Goal: Task Accomplishment & Management: Complete application form

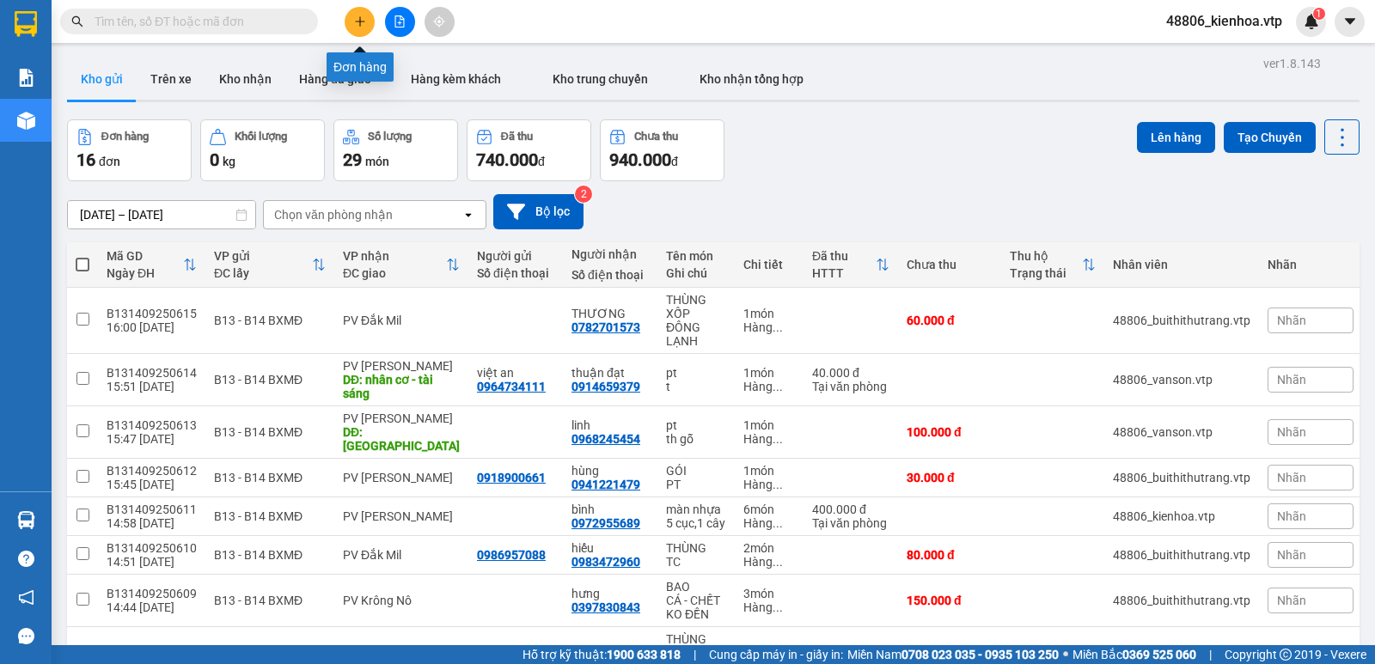
click at [361, 23] on icon "plus" at bounding box center [360, 21] width 12 height 12
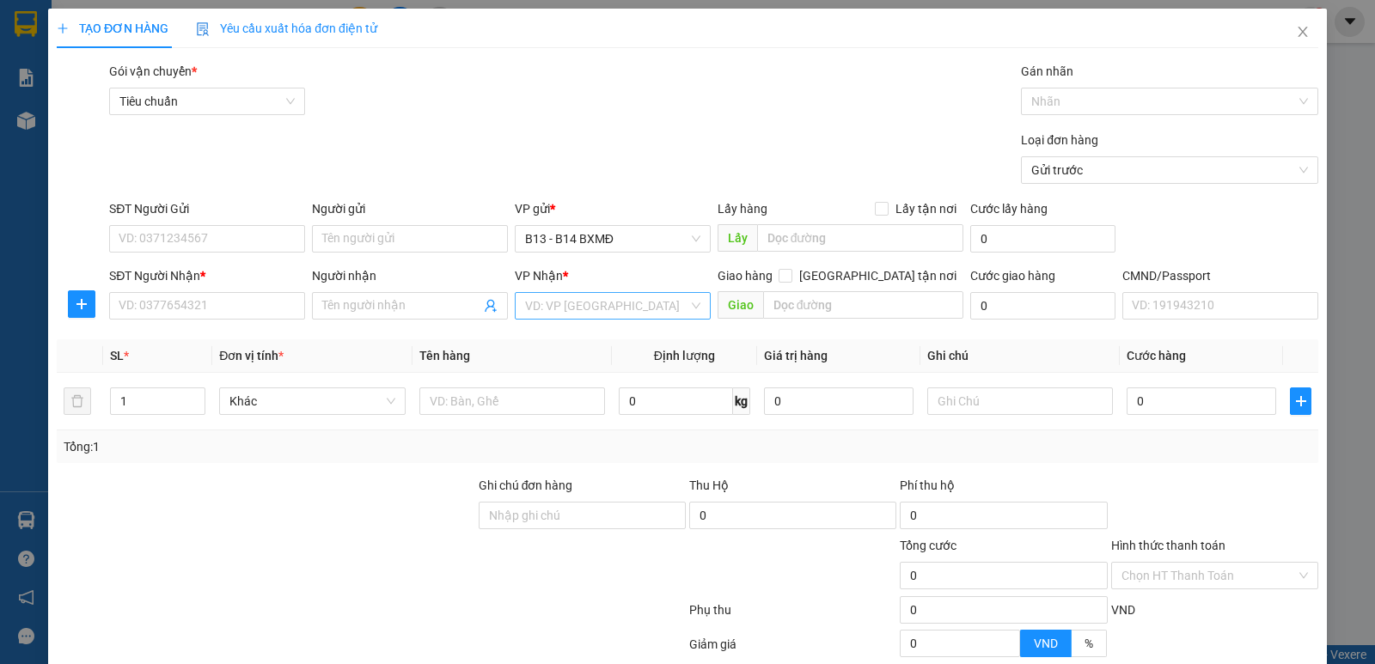
click at [602, 308] on input "search" at bounding box center [606, 306] width 163 height 26
type input "DS"
click at [586, 337] on div "PV Đắk Song" at bounding box center [607, 340] width 174 height 19
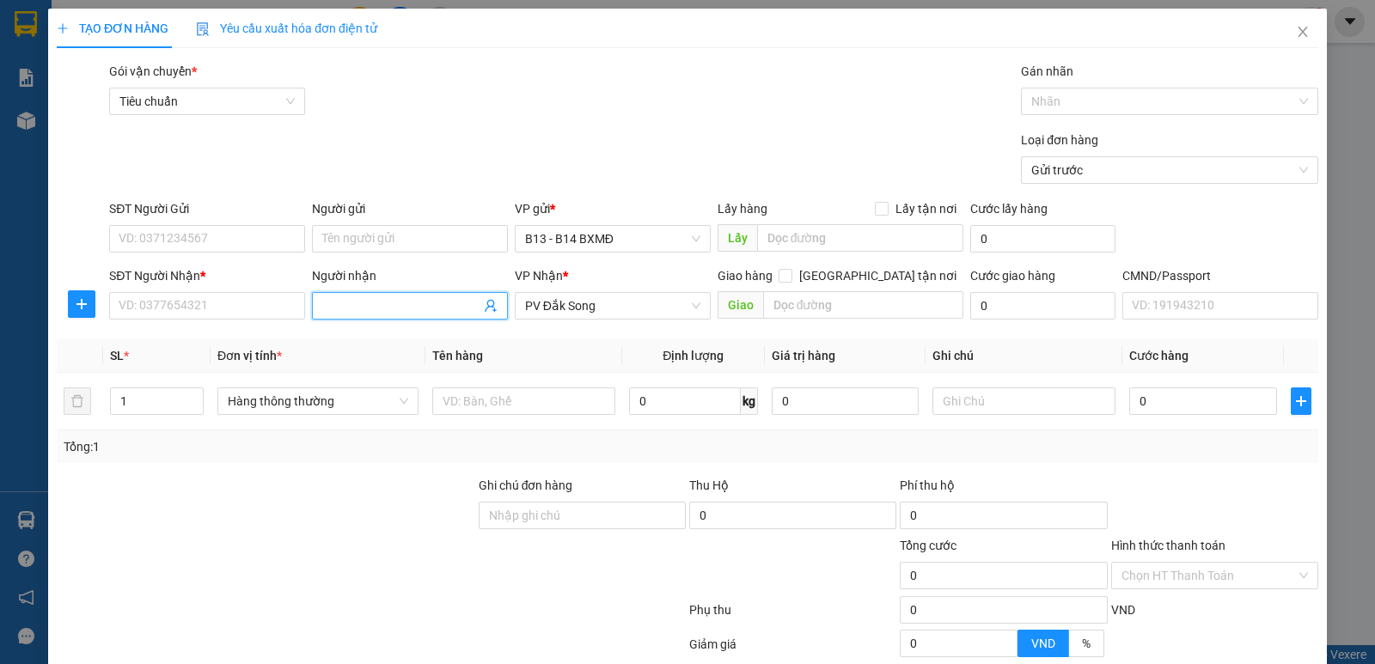
click at [423, 313] on input "Người nhận" at bounding box center [401, 305] width 158 height 19
type input "THẢO"
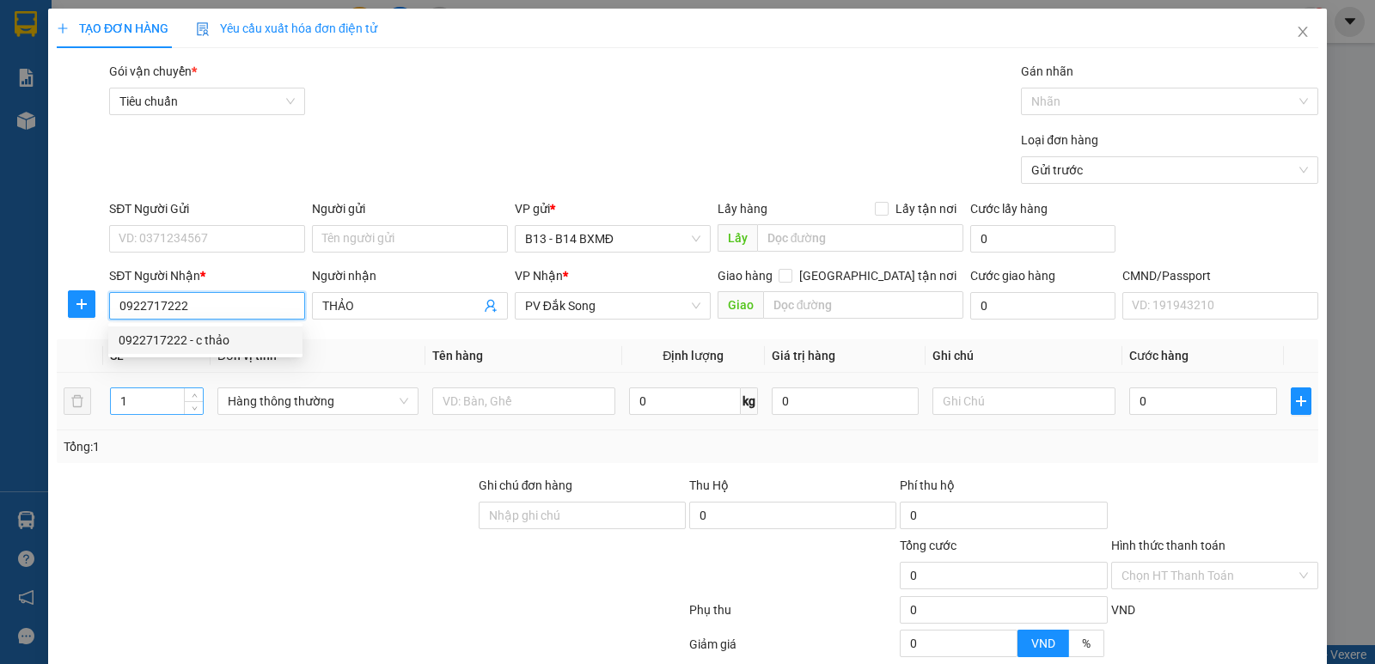
type input "0922717222"
click at [162, 398] on input "1" at bounding box center [157, 401] width 92 height 26
type input "1"
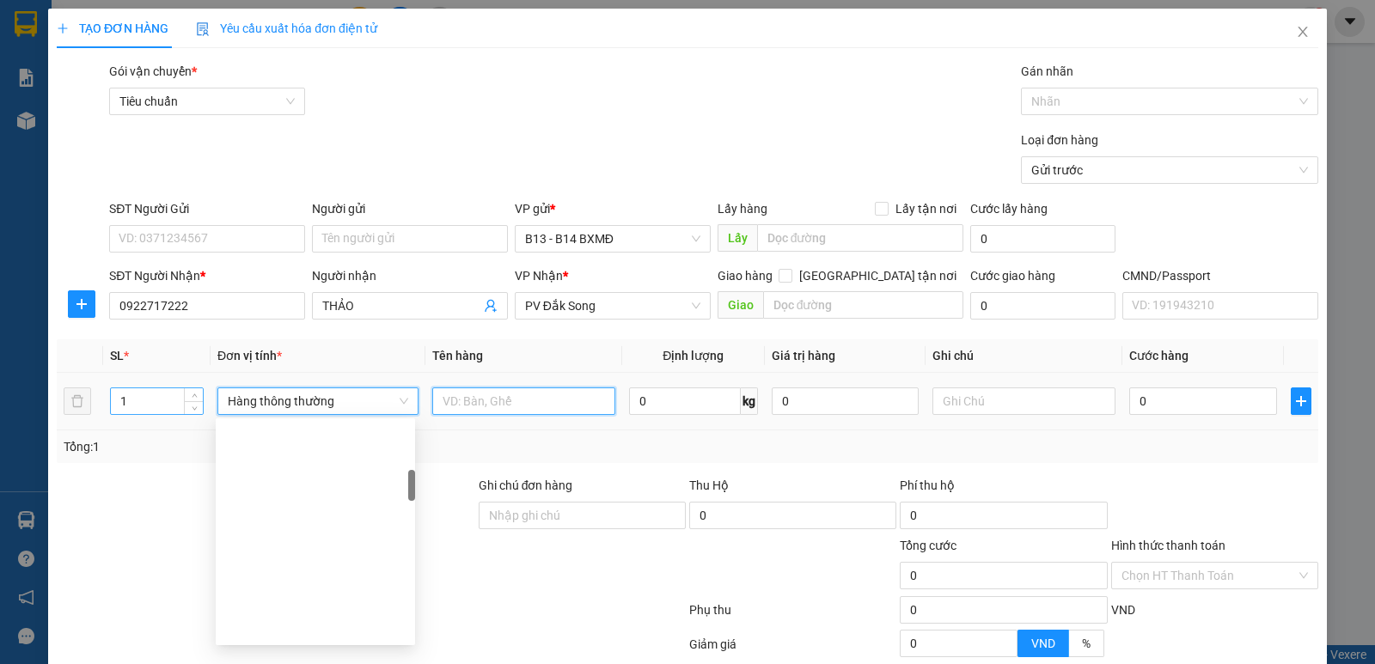
scroll to position [357, 0]
type input "TC"
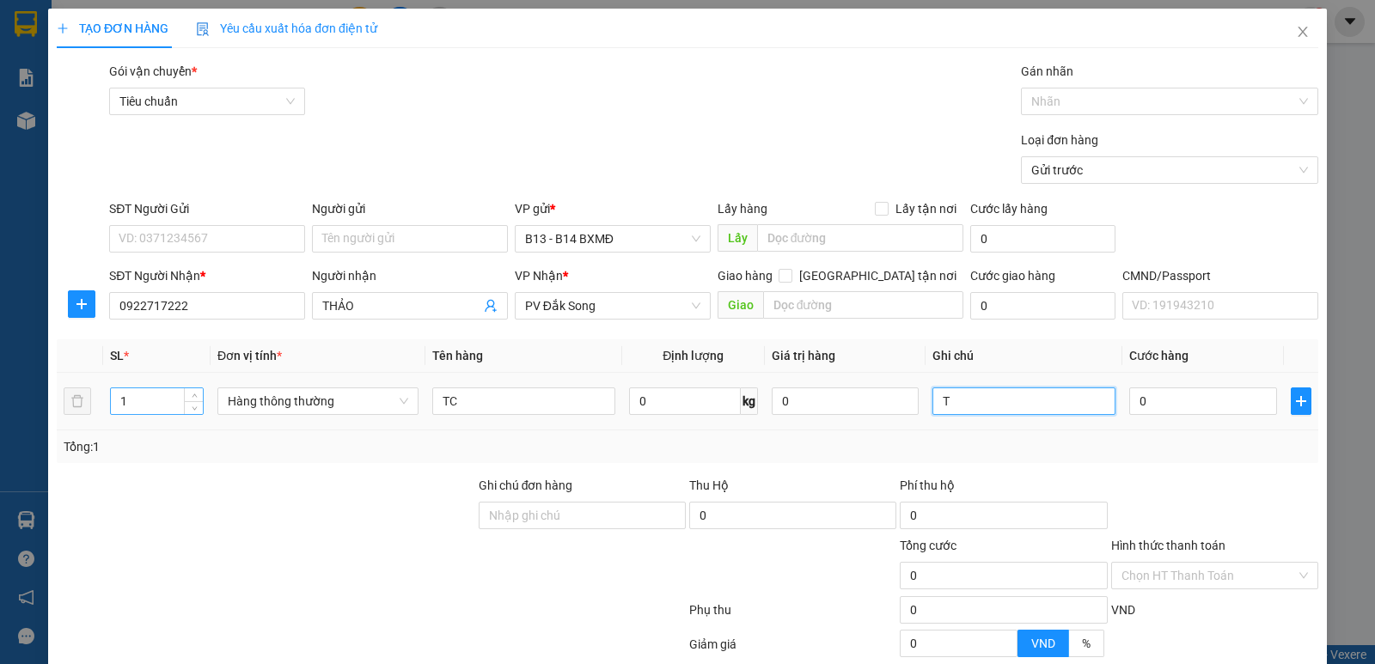
type input "T"
type input "4"
type input "40"
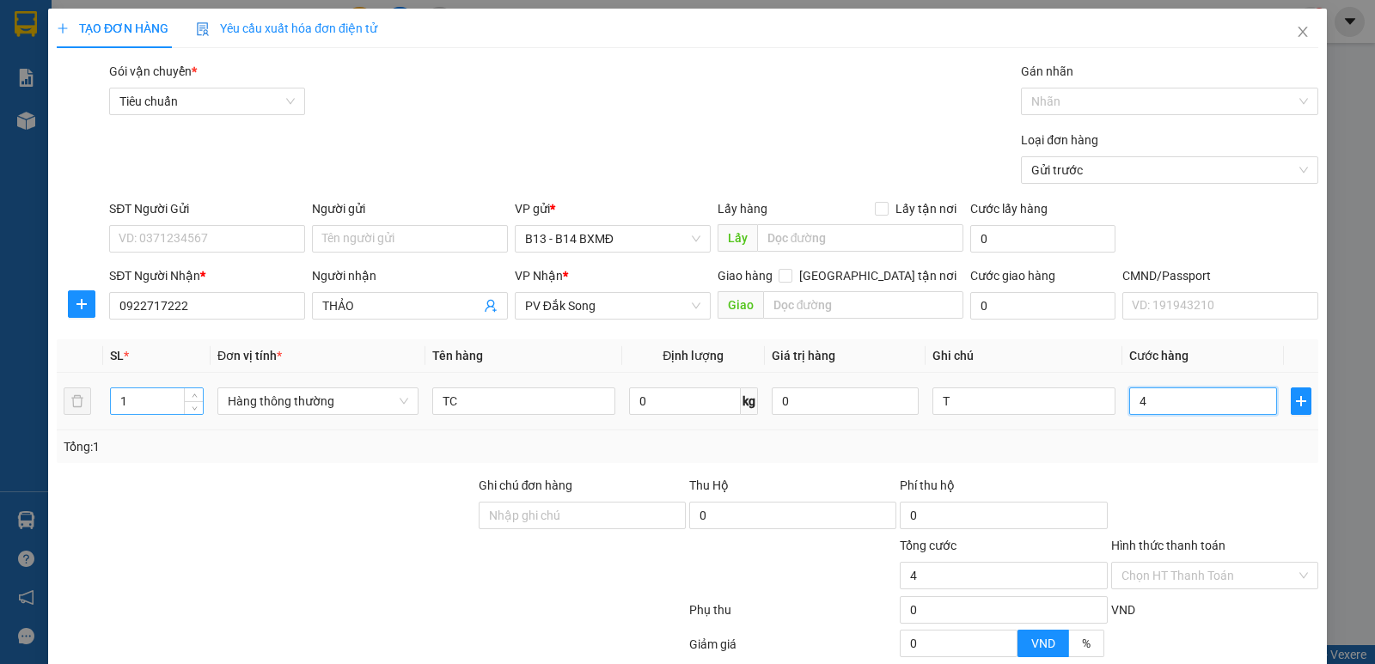
type input "40"
type input "400"
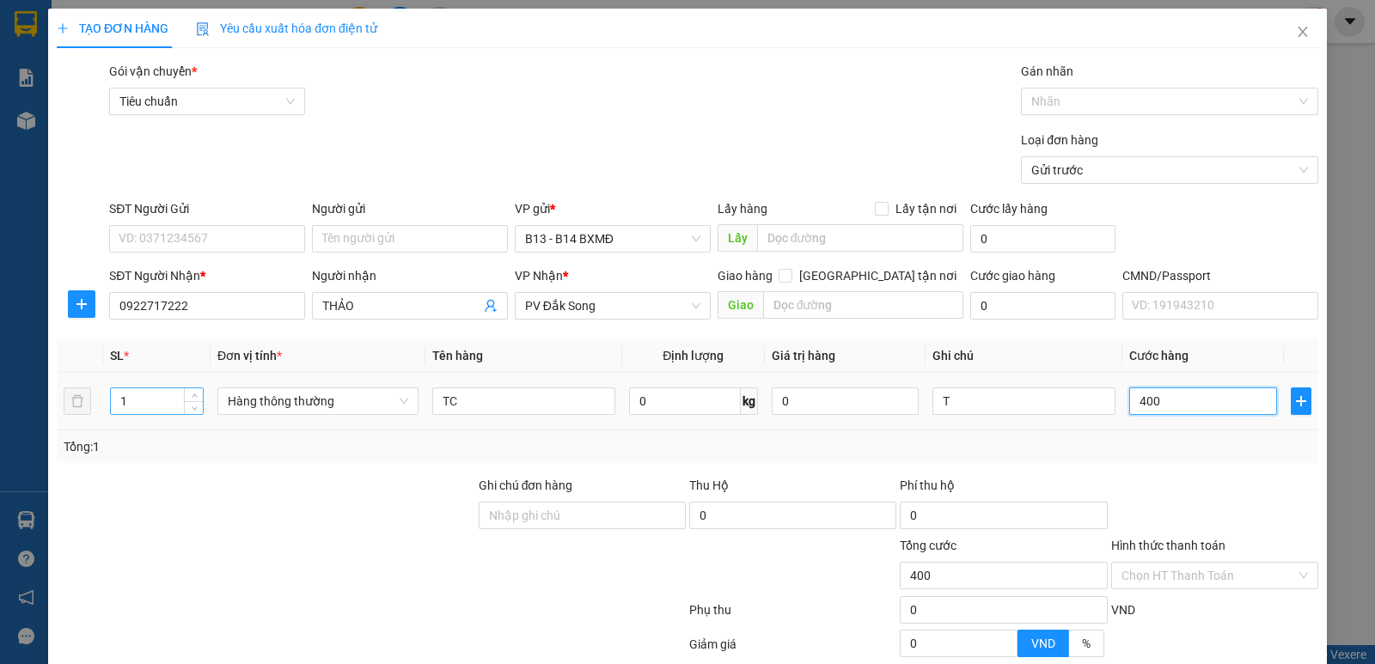
type input "4.000"
type input "40.000"
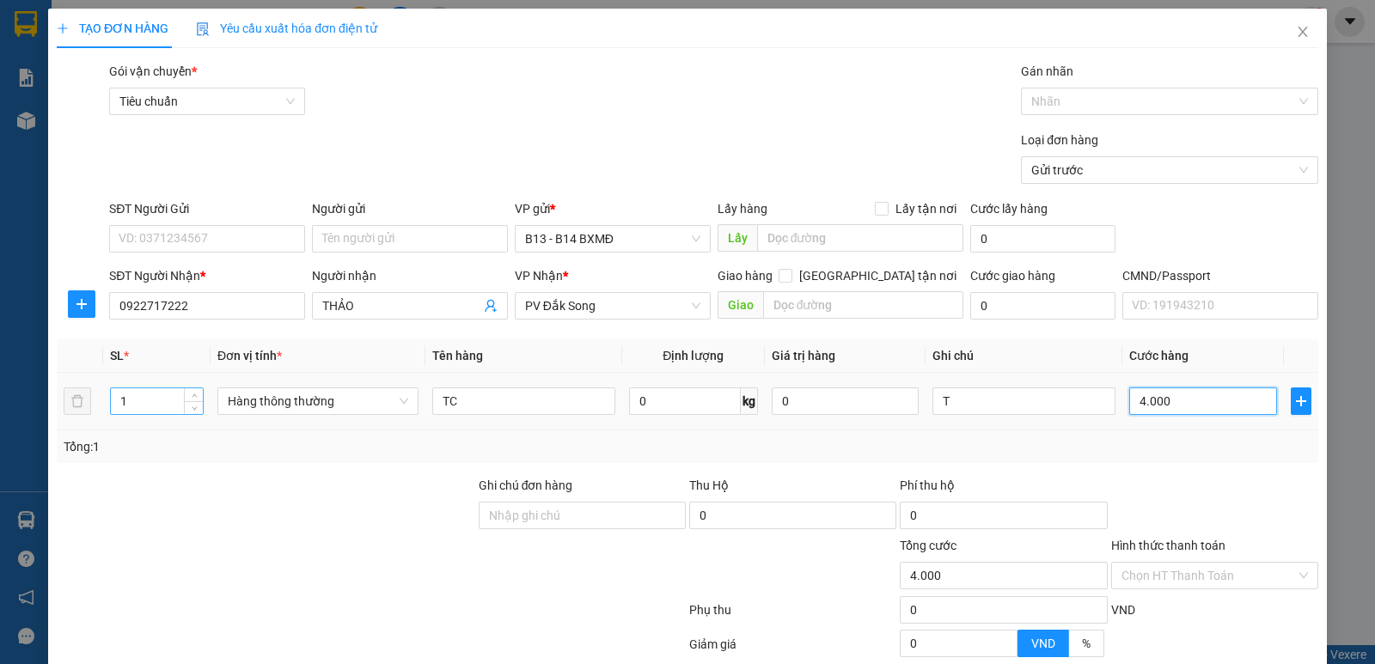
type input "40.000"
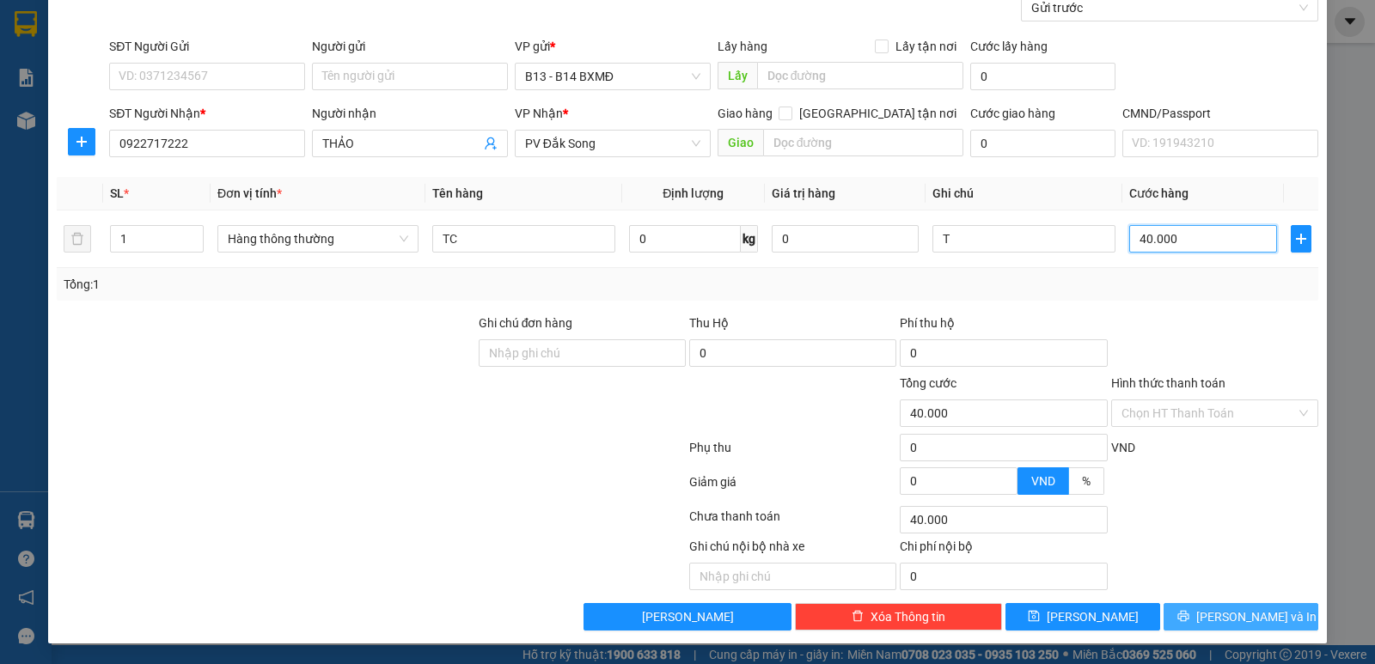
type input "40.000"
drag, startPoint x: 1231, startPoint y: 613, endPoint x: 1181, endPoint y: 550, distance: 80.1
click at [1232, 613] on span "[PERSON_NAME] và In" at bounding box center [1256, 616] width 120 height 19
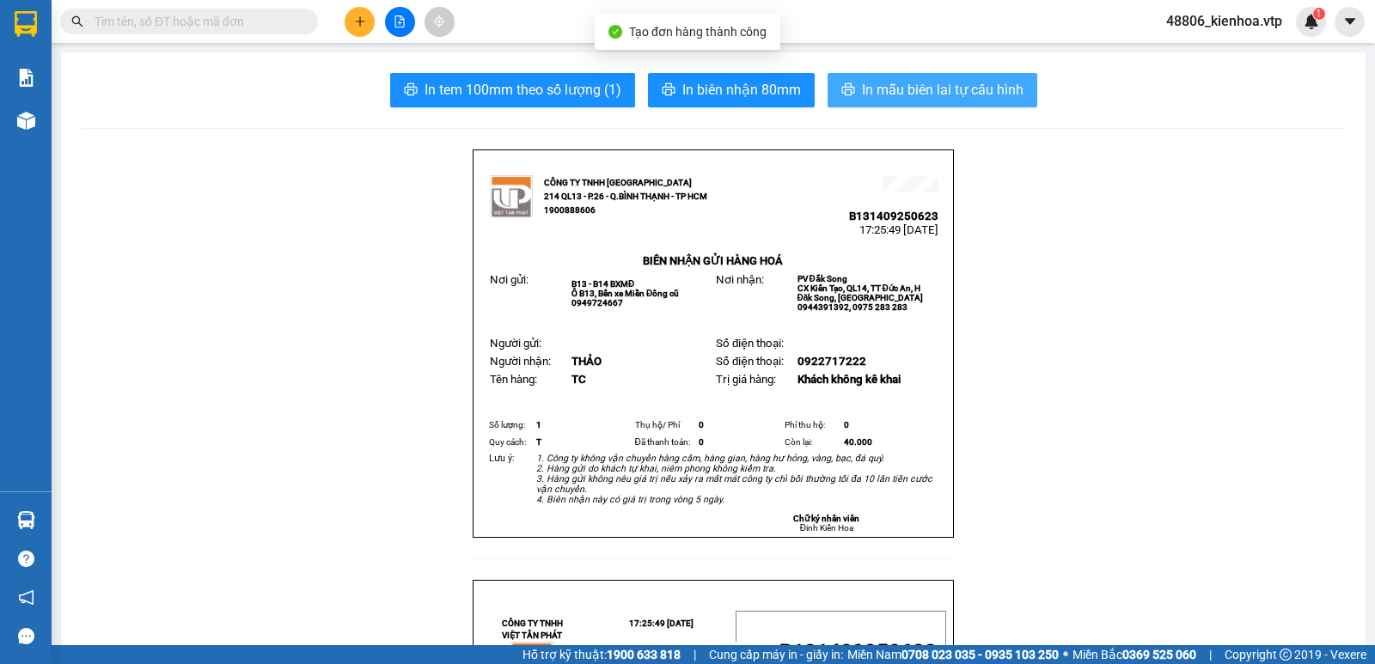
click at [918, 90] on span "In mẫu biên lai tự cấu hình" at bounding box center [943, 89] width 162 height 21
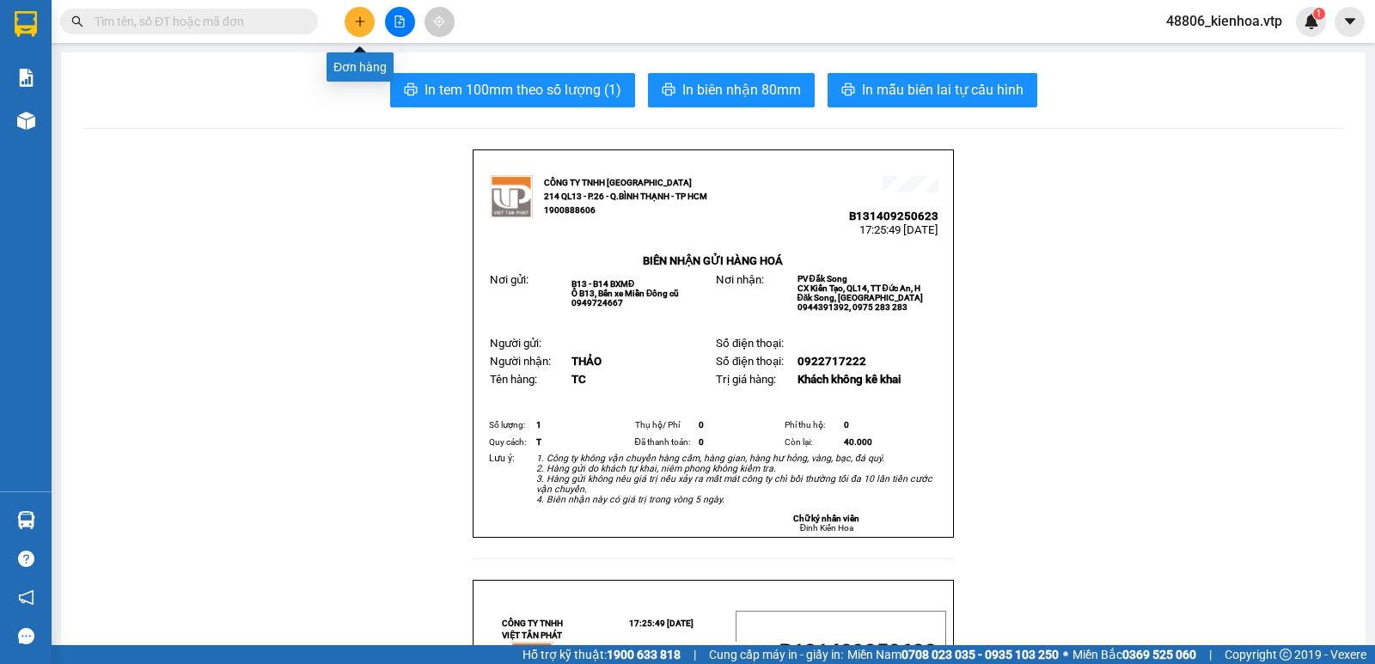
click at [355, 27] on button at bounding box center [360, 22] width 30 height 30
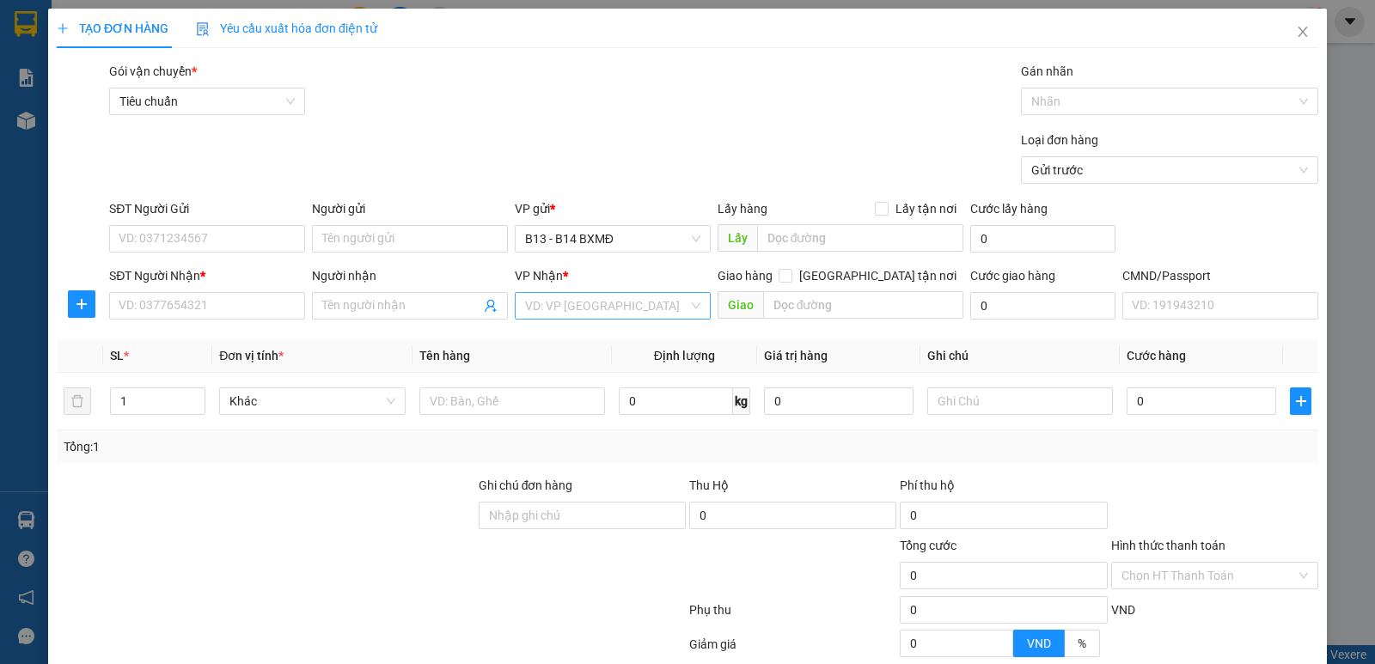
click at [650, 316] on input "search" at bounding box center [606, 306] width 163 height 26
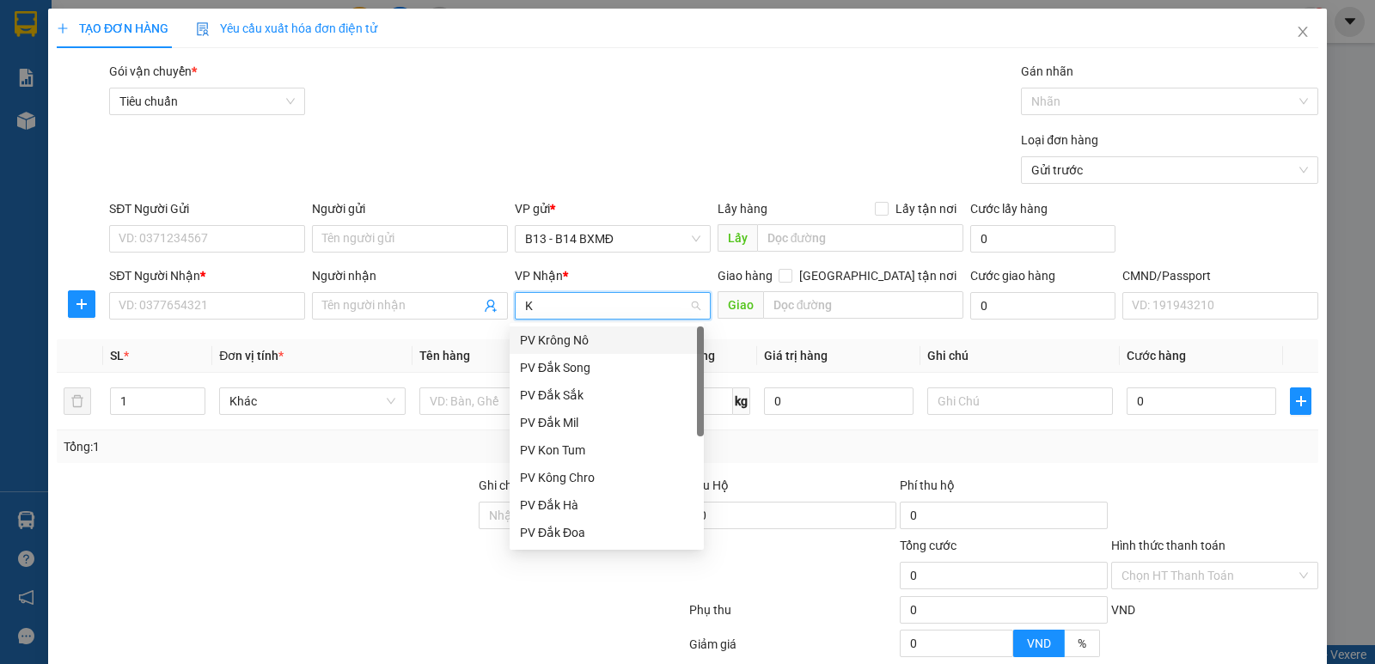
type input "KN"
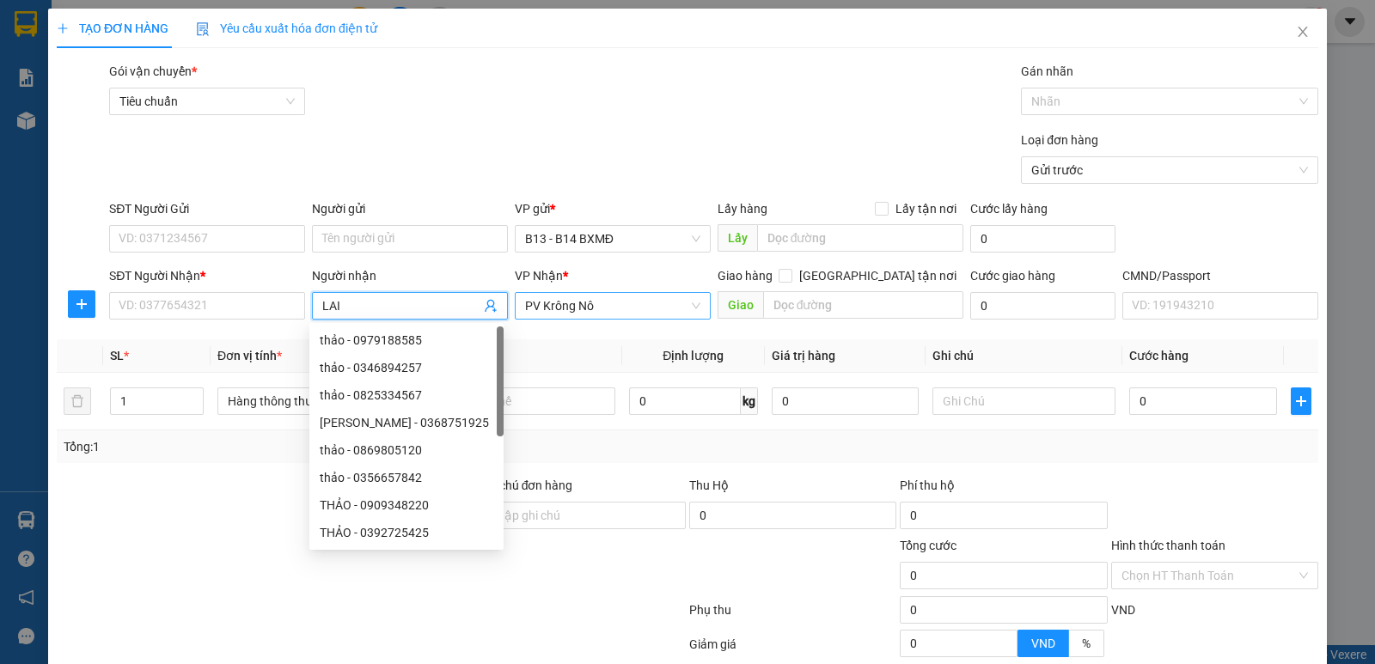
type input "LAI"
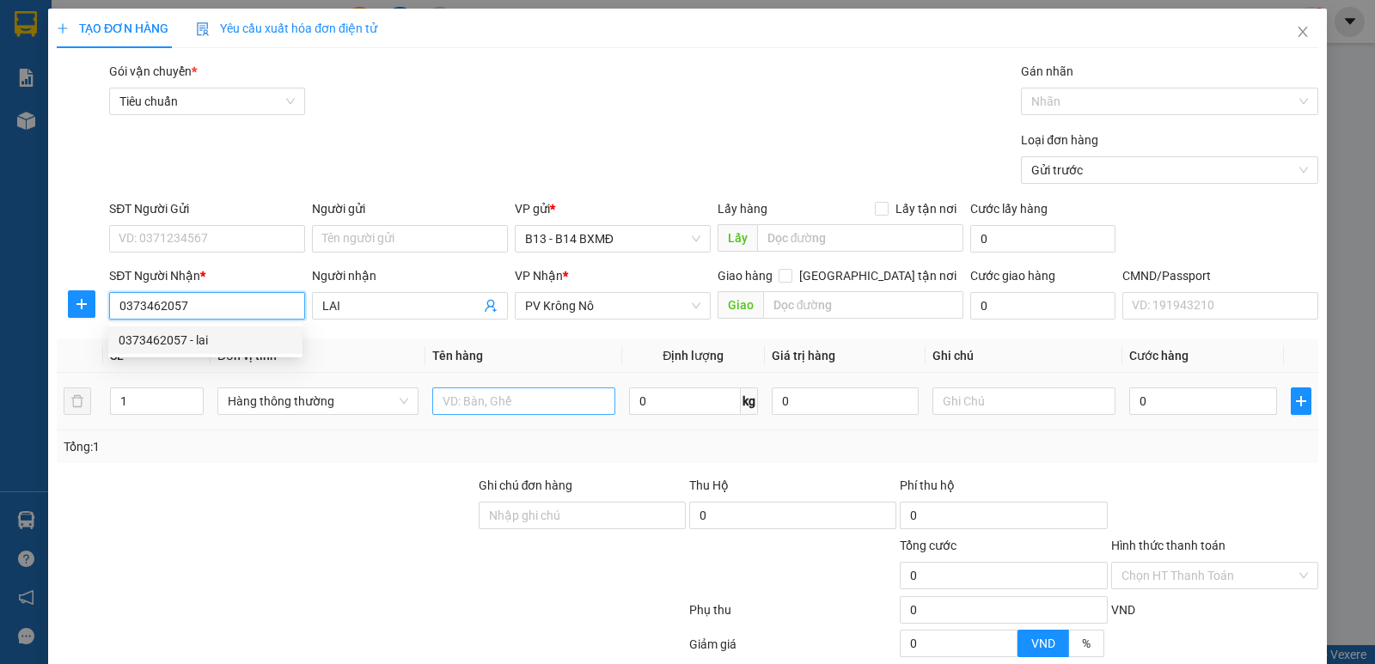
type input "0373462057"
click at [456, 405] on input "text" at bounding box center [523, 400] width 183 height 27
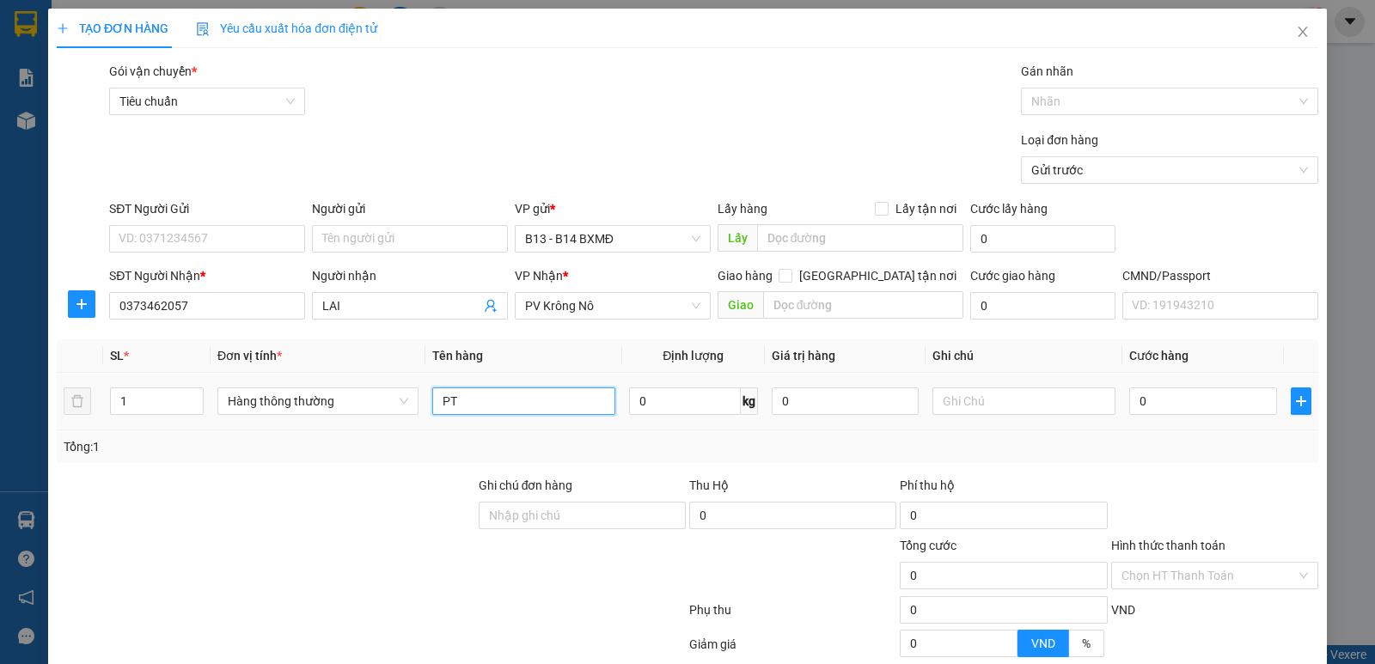
type input "PT"
type input "C"
type input "4"
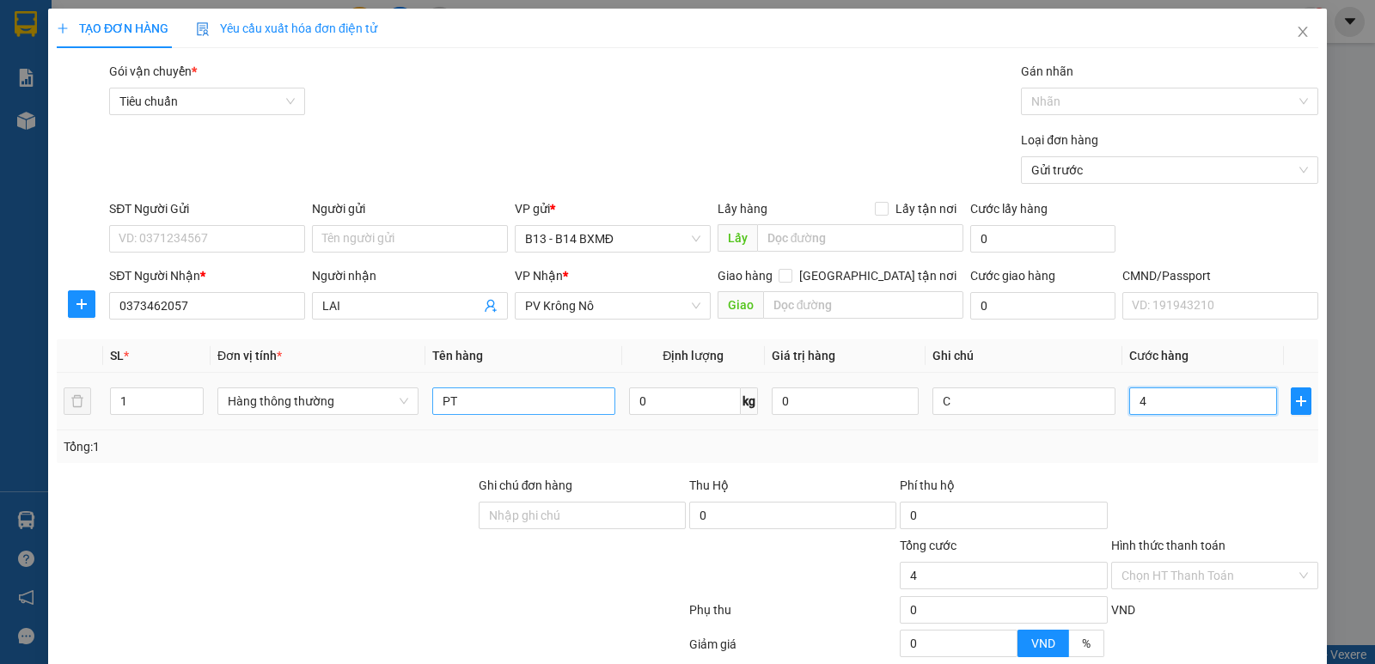
type input "40"
type input "400"
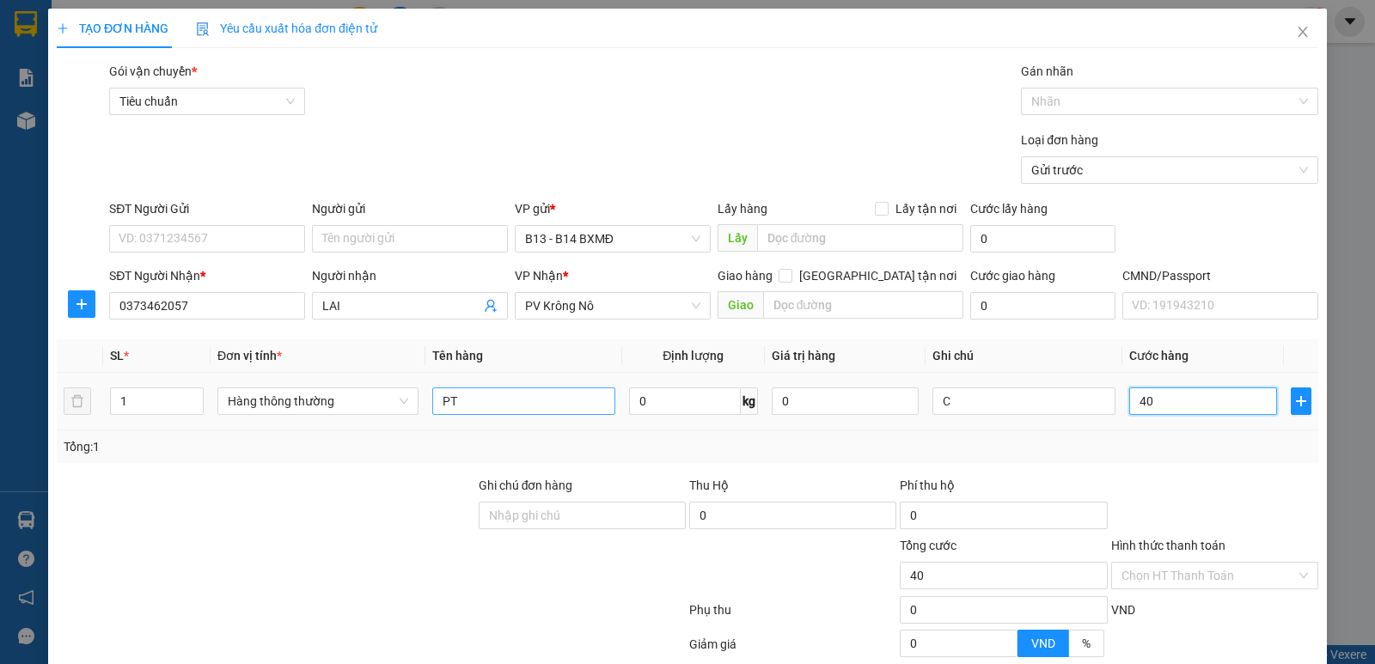
type input "400"
type input "4.000"
type input "40.000"
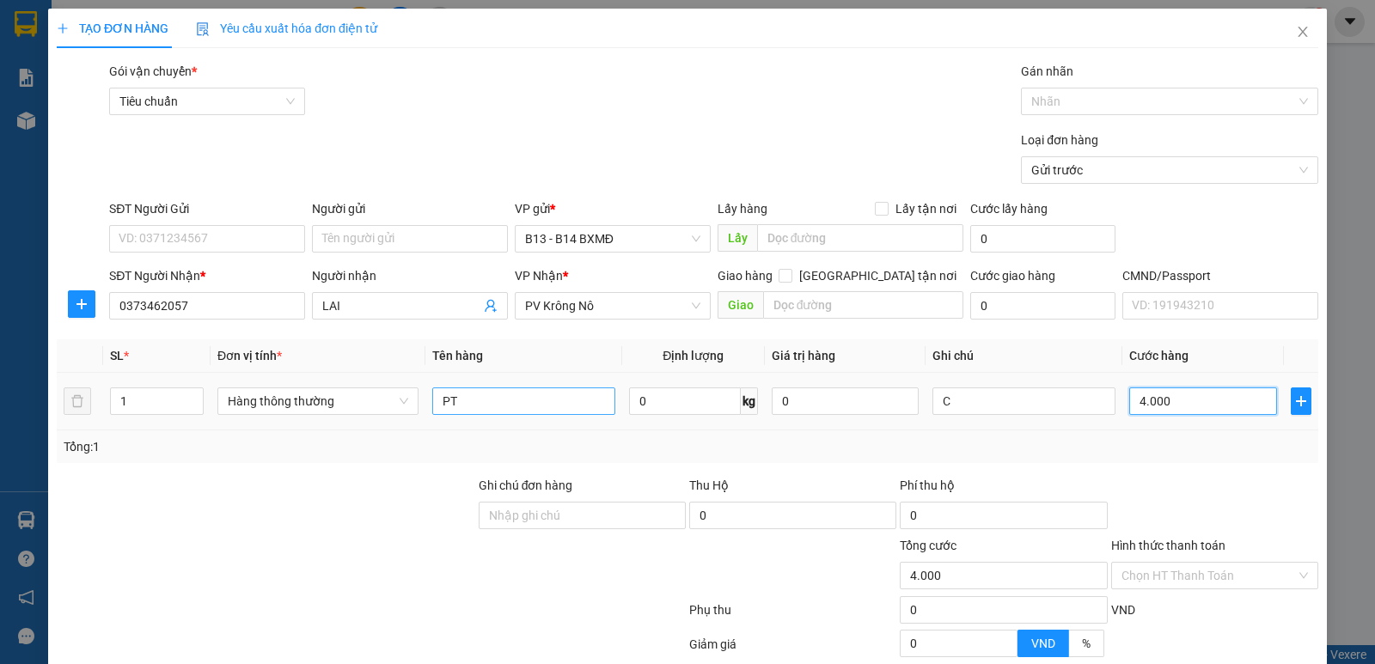
type input "40.000"
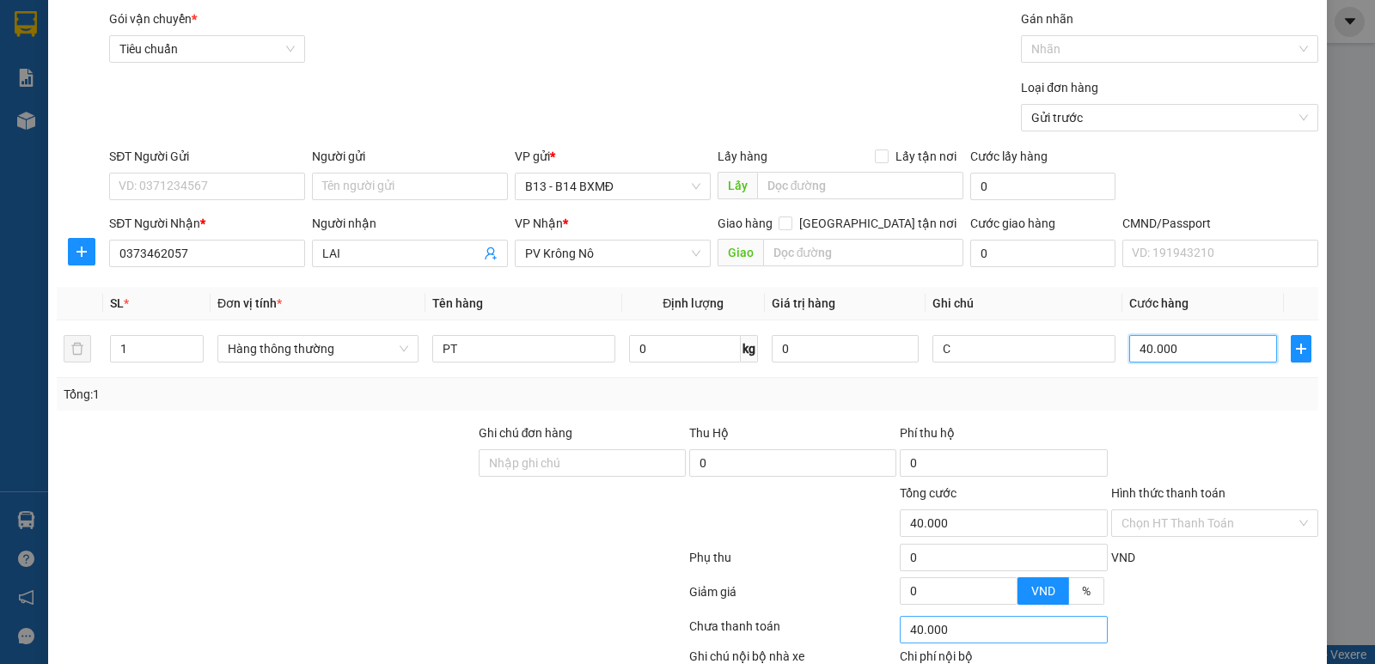
scroll to position [162, 0]
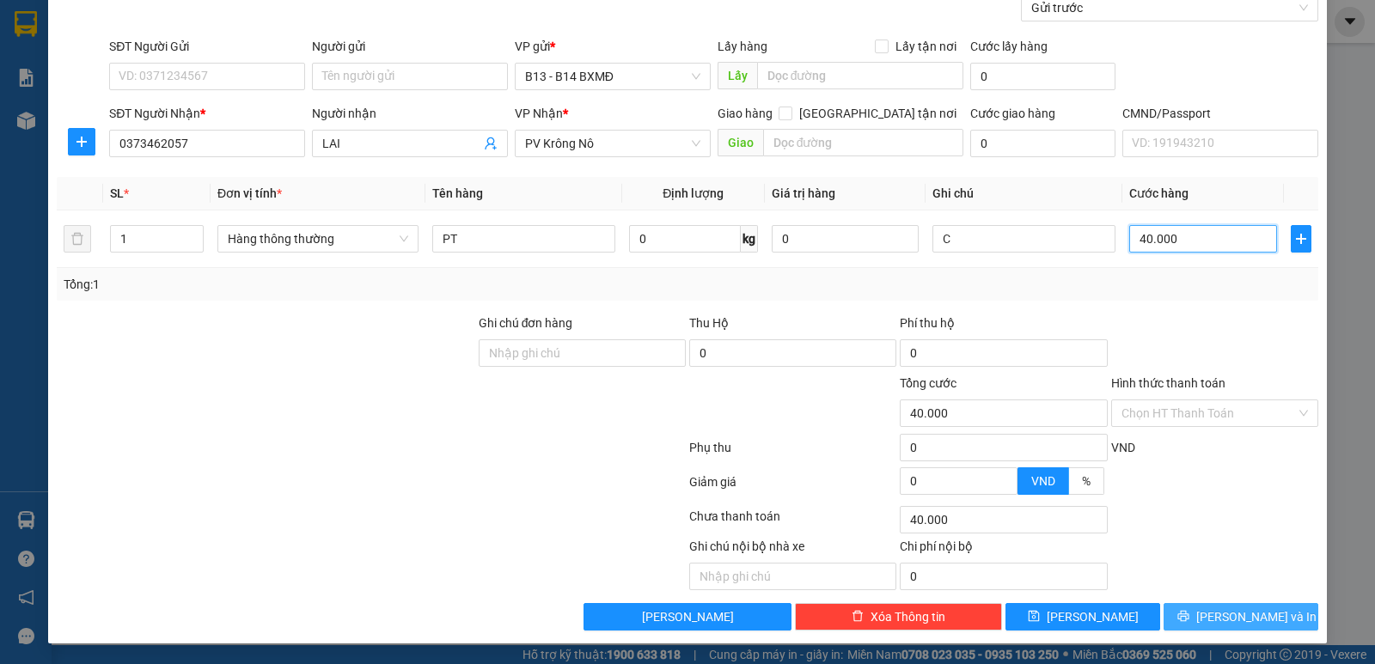
type input "40.000"
click at [1190, 621] on button "[PERSON_NAME] và In" at bounding box center [1240, 616] width 155 height 27
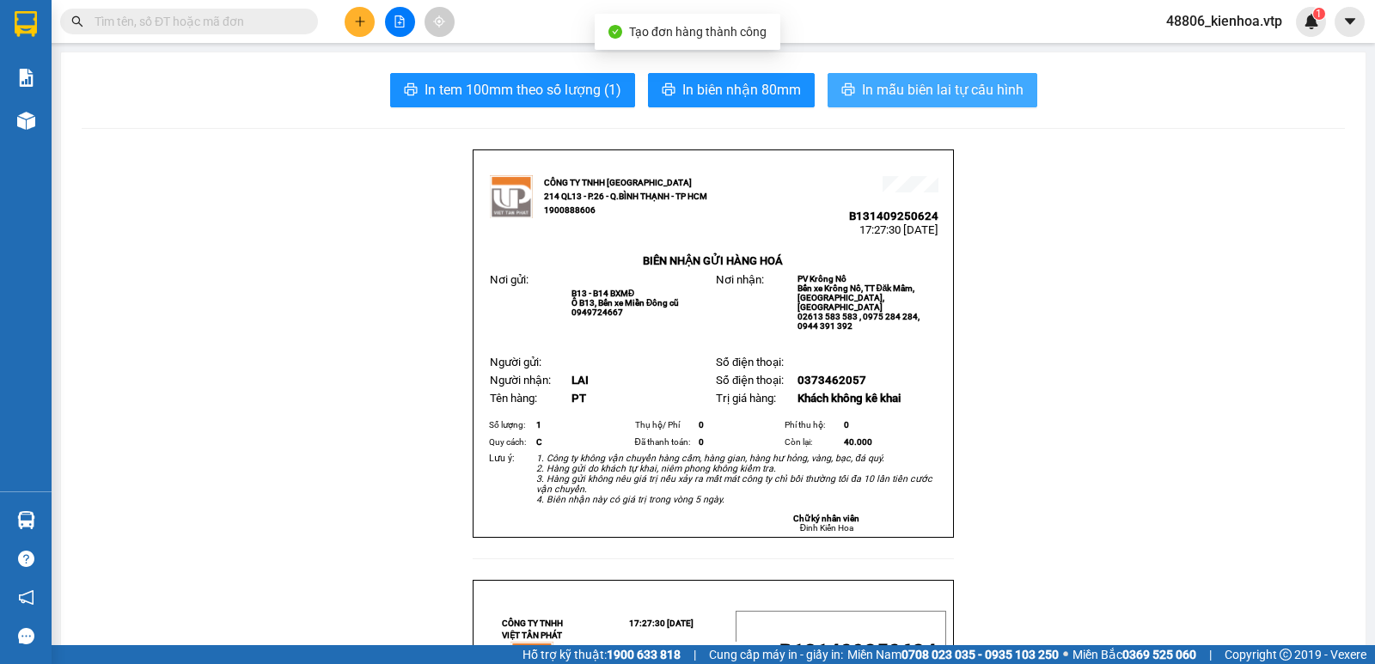
click at [986, 88] on span "In mẫu biên lai tự cấu hình" at bounding box center [943, 89] width 162 height 21
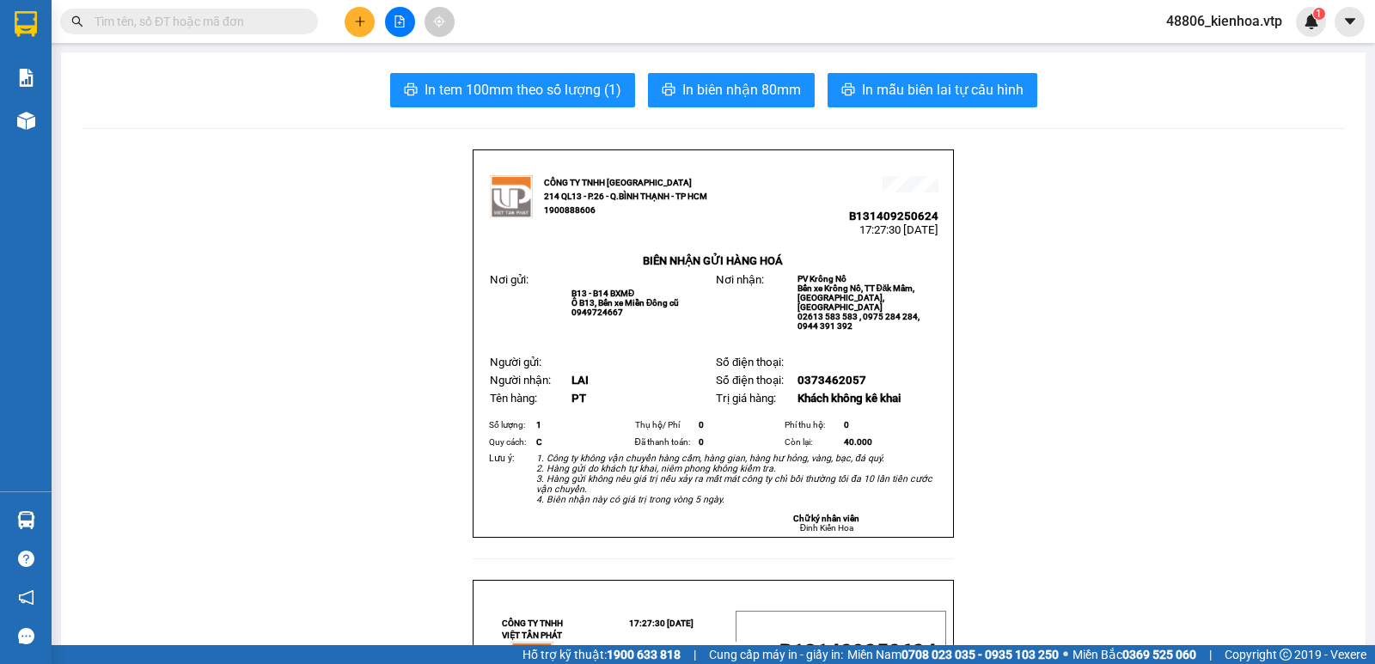
click at [361, 21] on icon "plus" at bounding box center [359, 21] width 9 height 1
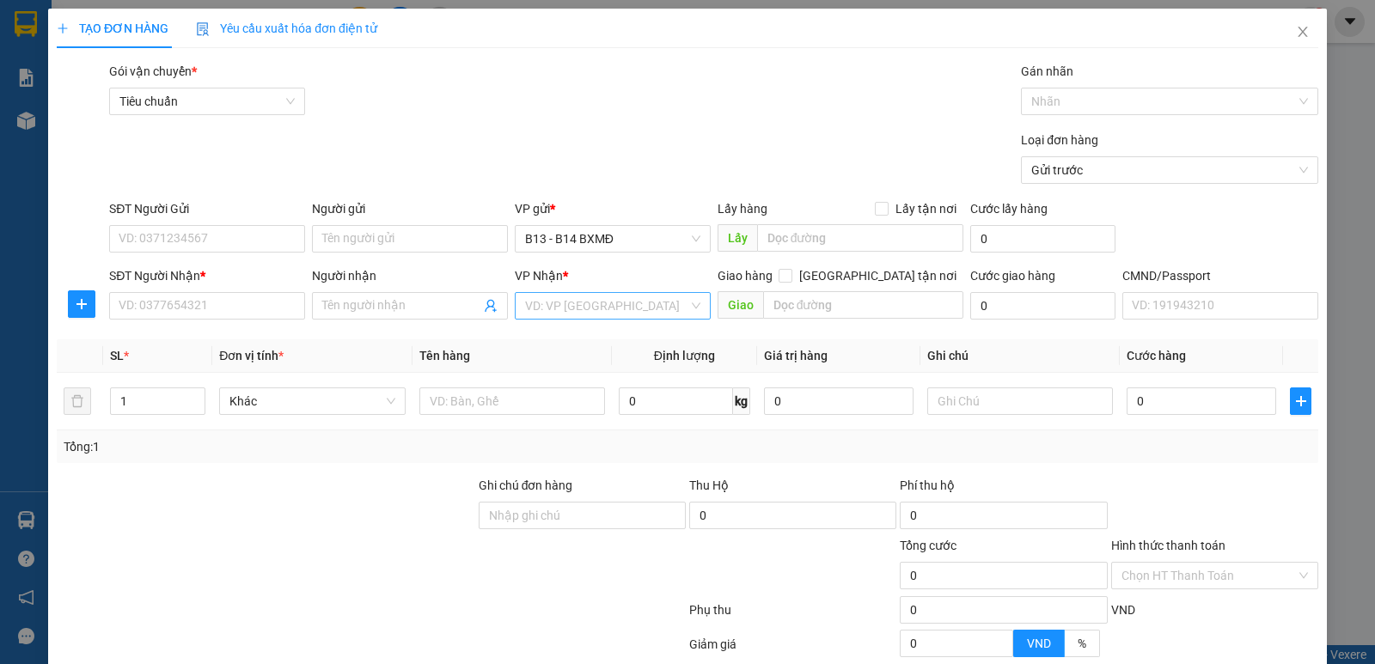
click at [541, 311] on input "search" at bounding box center [606, 306] width 163 height 26
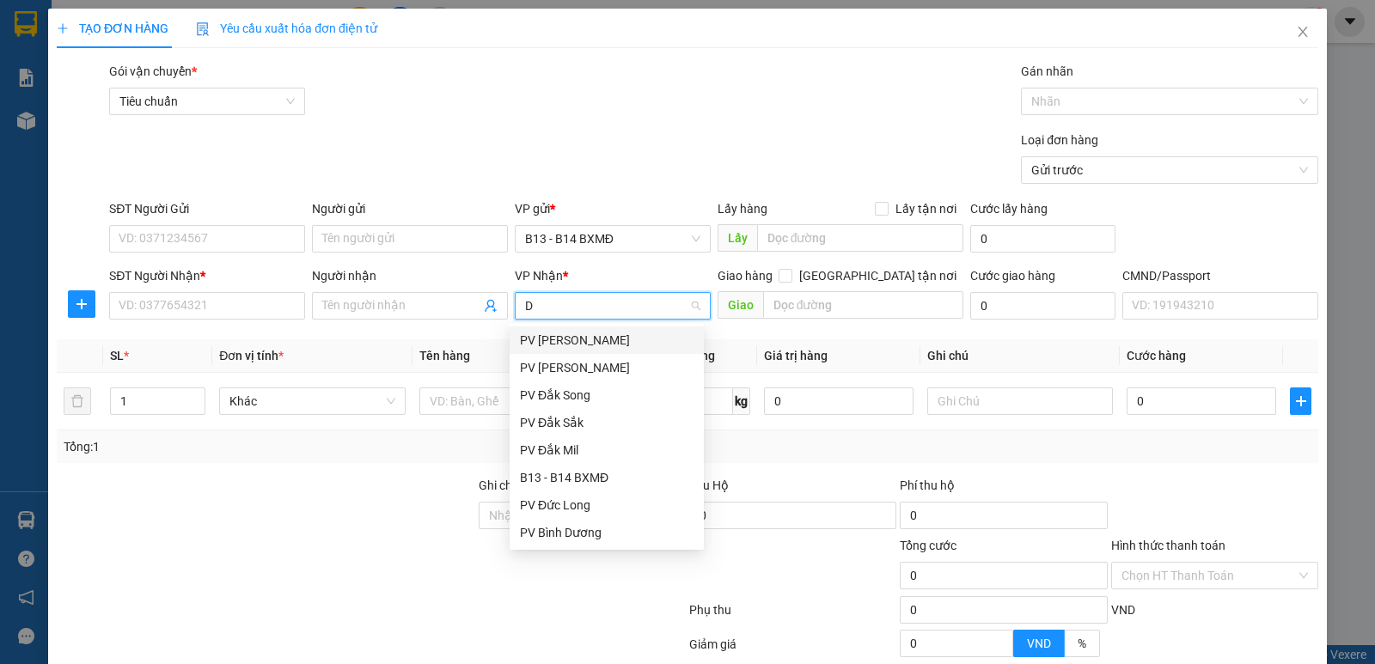
type input "DM"
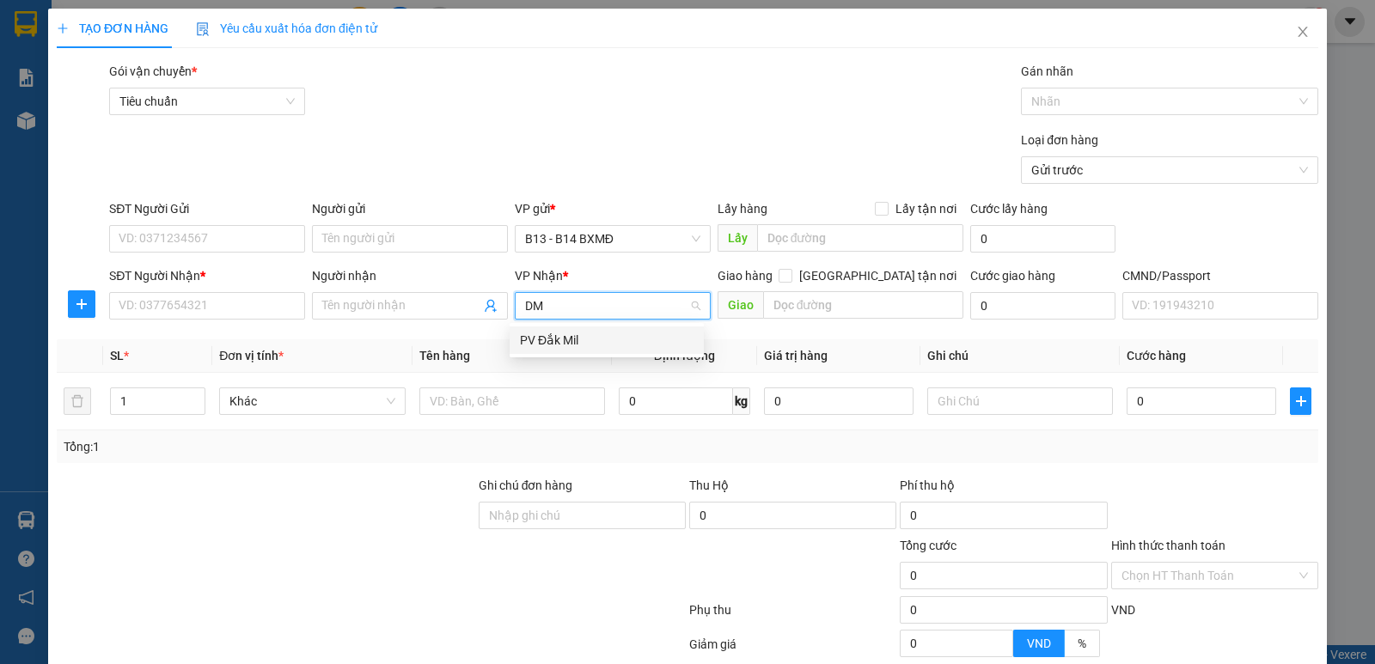
click at [527, 335] on div "PV Đắk Mil" at bounding box center [607, 340] width 174 height 19
click at [391, 301] on input "Người nhận" at bounding box center [401, 305] width 158 height 19
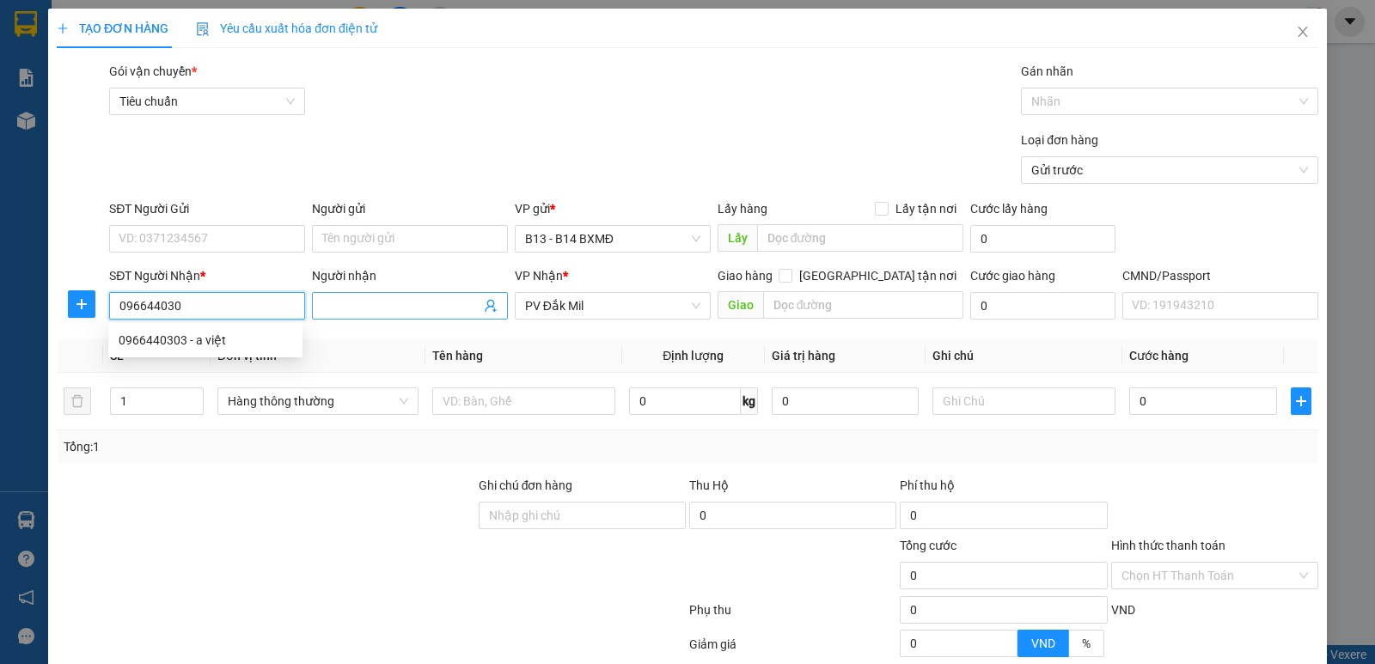
type input "0966440303"
click at [228, 350] on div "0966440303 - a việt" at bounding box center [205, 339] width 194 height 27
type input "a việt"
type input "0966440303"
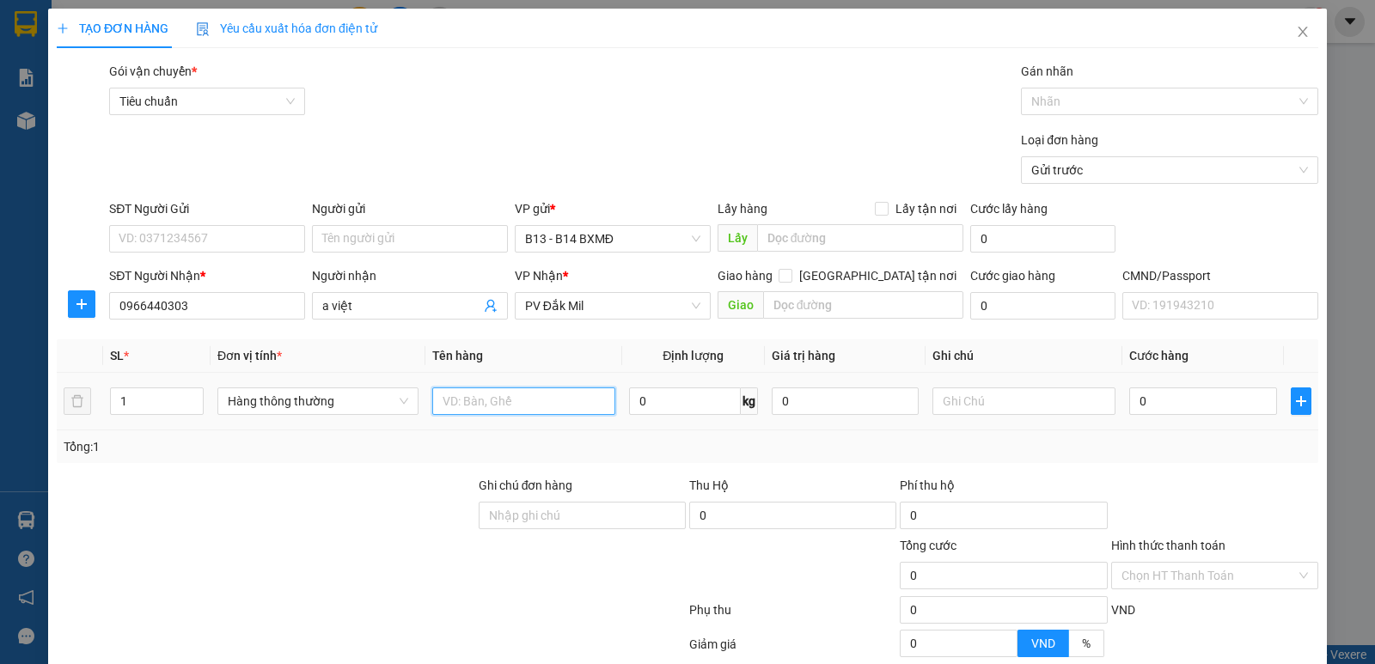
click at [485, 403] on input "text" at bounding box center [523, 400] width 183 height 27
type input "RĂNG"
type input "H"
type input "3"
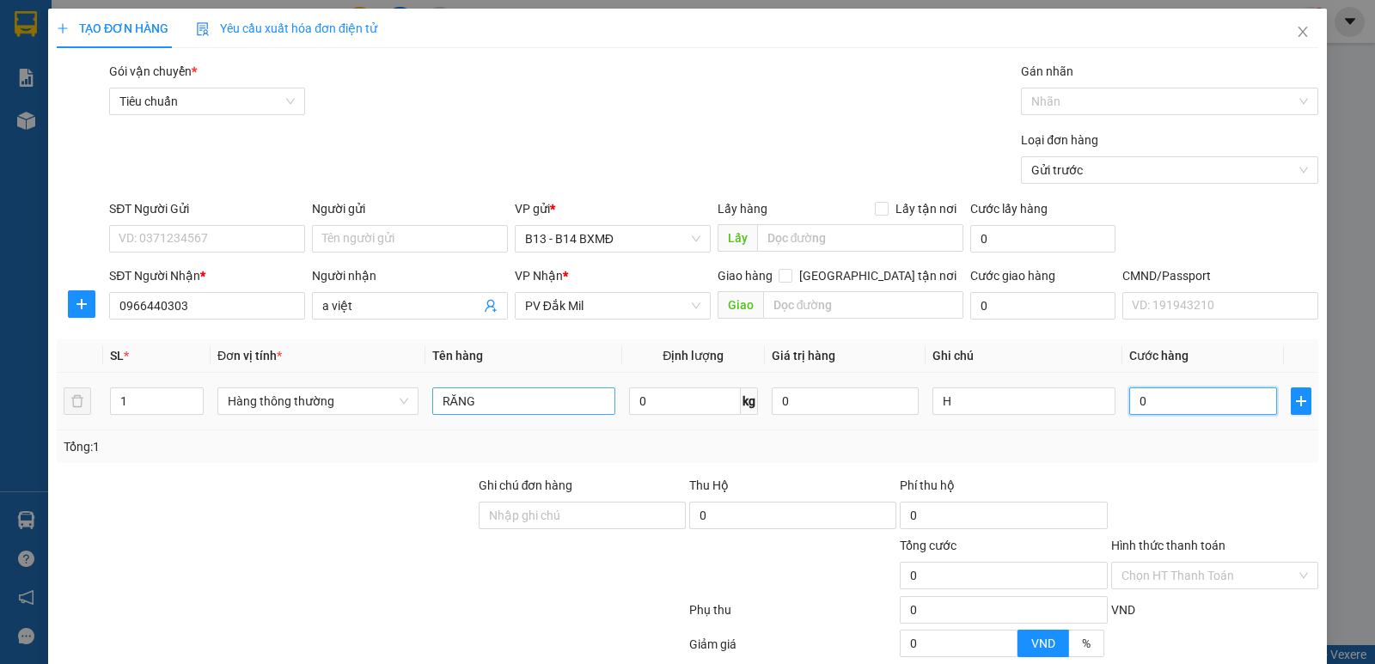
type input "3"
type input "30"
type input "300"
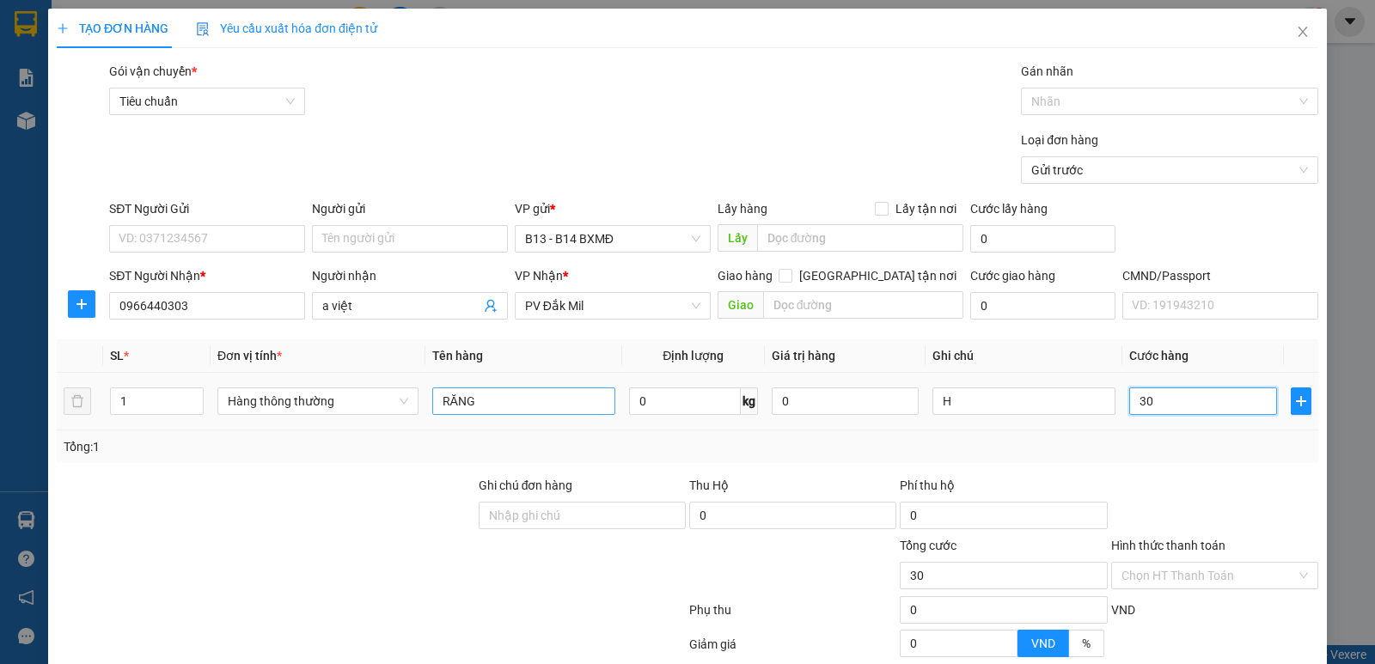
type input "300"
type input "3.000"
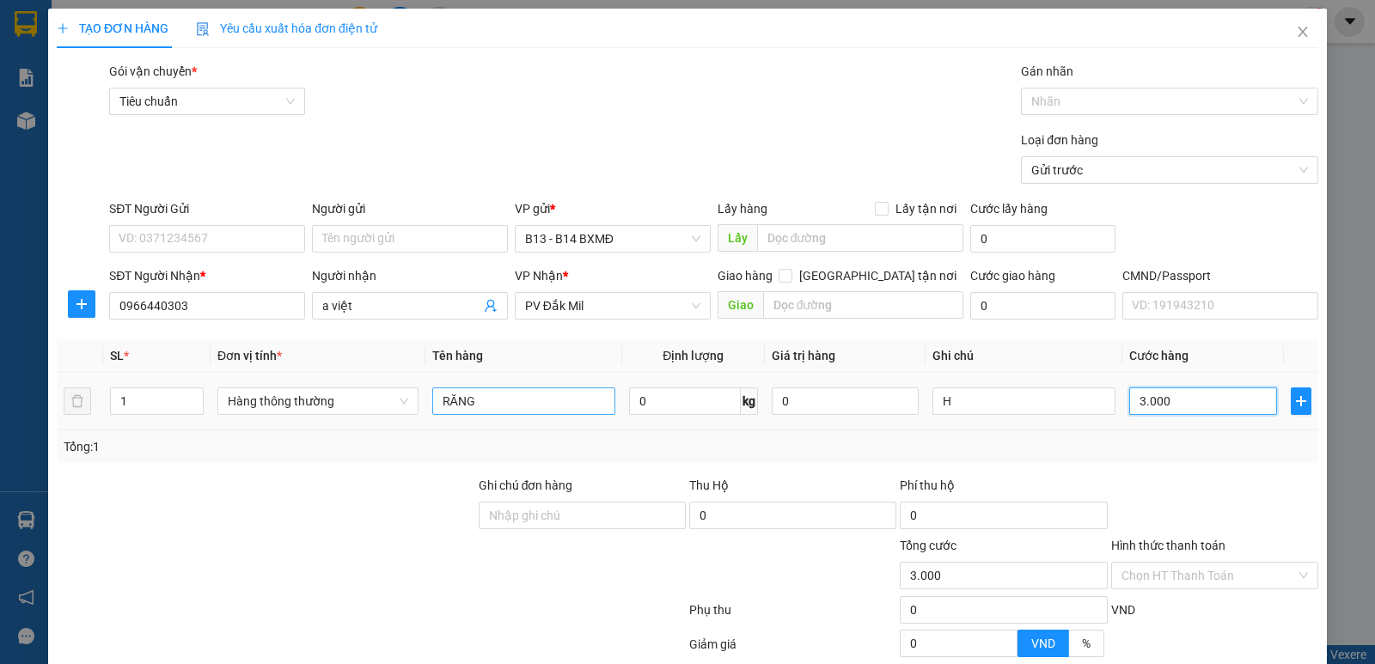
type input "30.000"
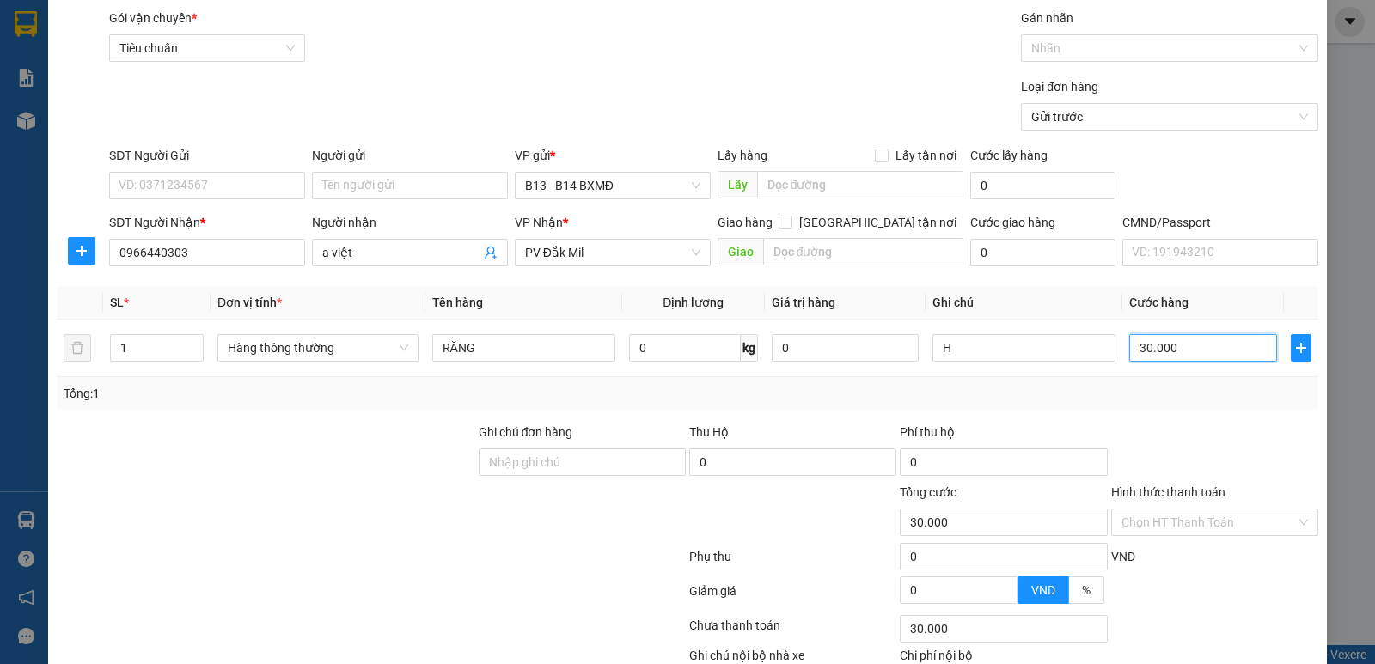
scroll to position [162, 0]
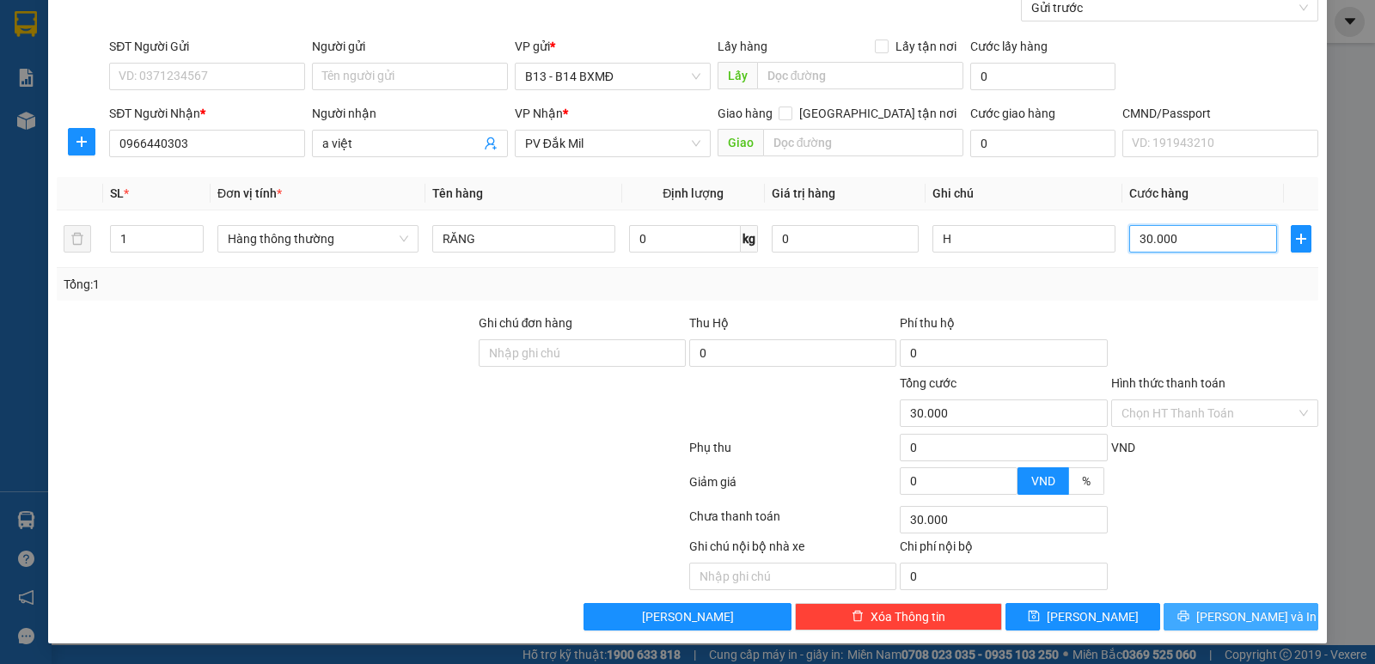
type input "30.000"
drag, startPoint x: 1209, startPoint y: 611, endPoint x: 1120, endPoint y: 456, distance: 178.2
click at [1210, 611] on button "[PERSON_NAME] và In" at bounding box center [1240, 616] width 155 height 27
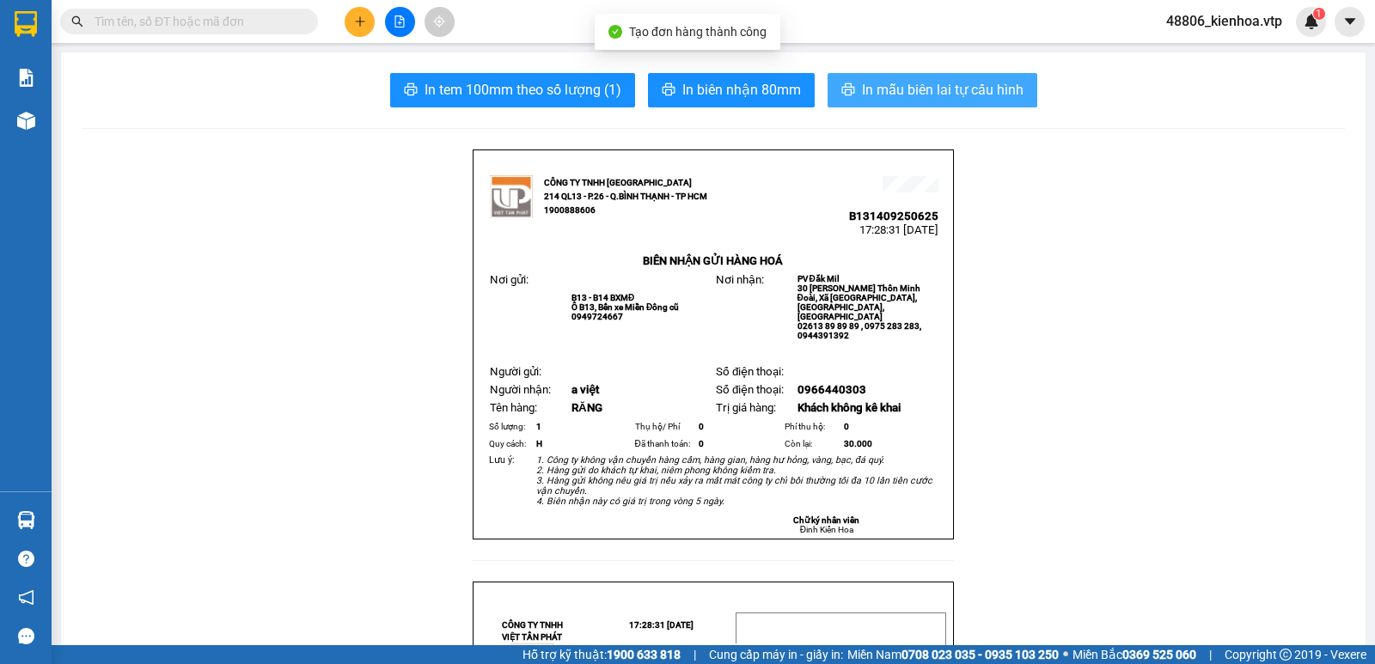
click at [985, 93] on span "In mẫu biên lai tự cấu hình" at bounding box center [943, 89] width 162 height 21
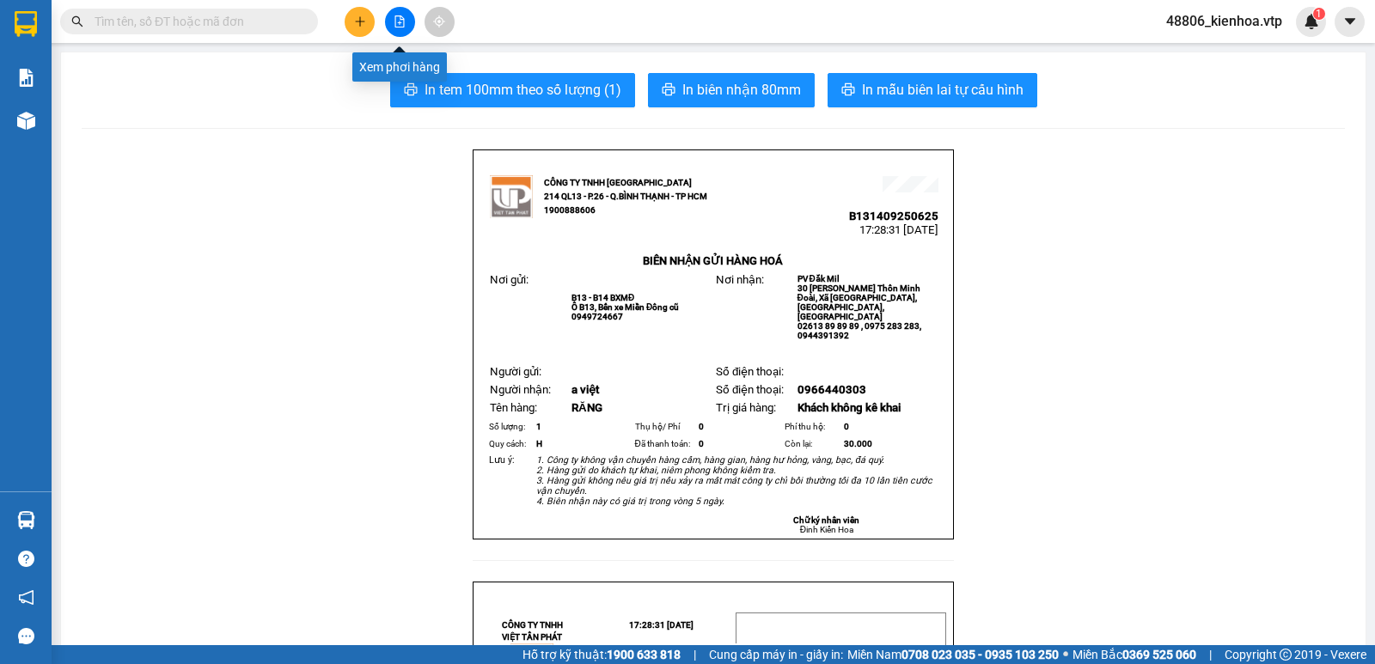
click at [395, 20] on icon "file-add" at bounding box center [399, 21] width 9 height 12
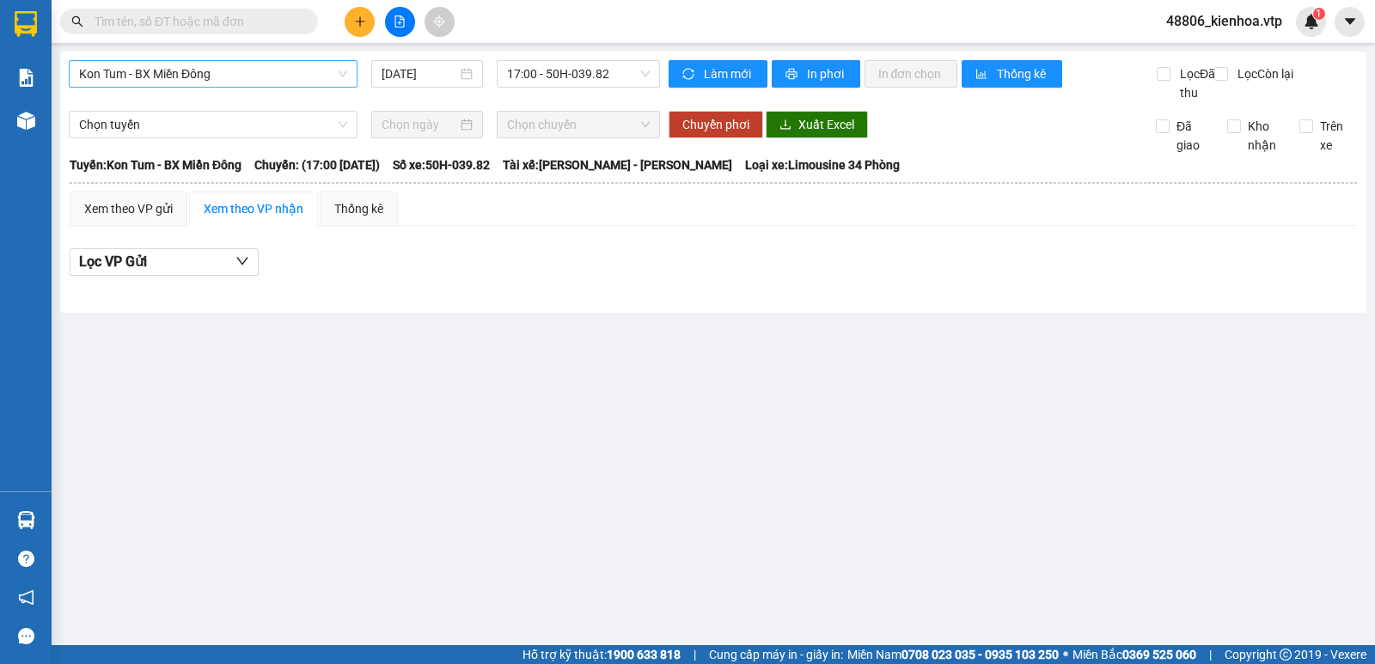
click at [277, 66] on span "Kon Tum - BX Miền Đông" at bounding box center [213, 74] width 268 height 26
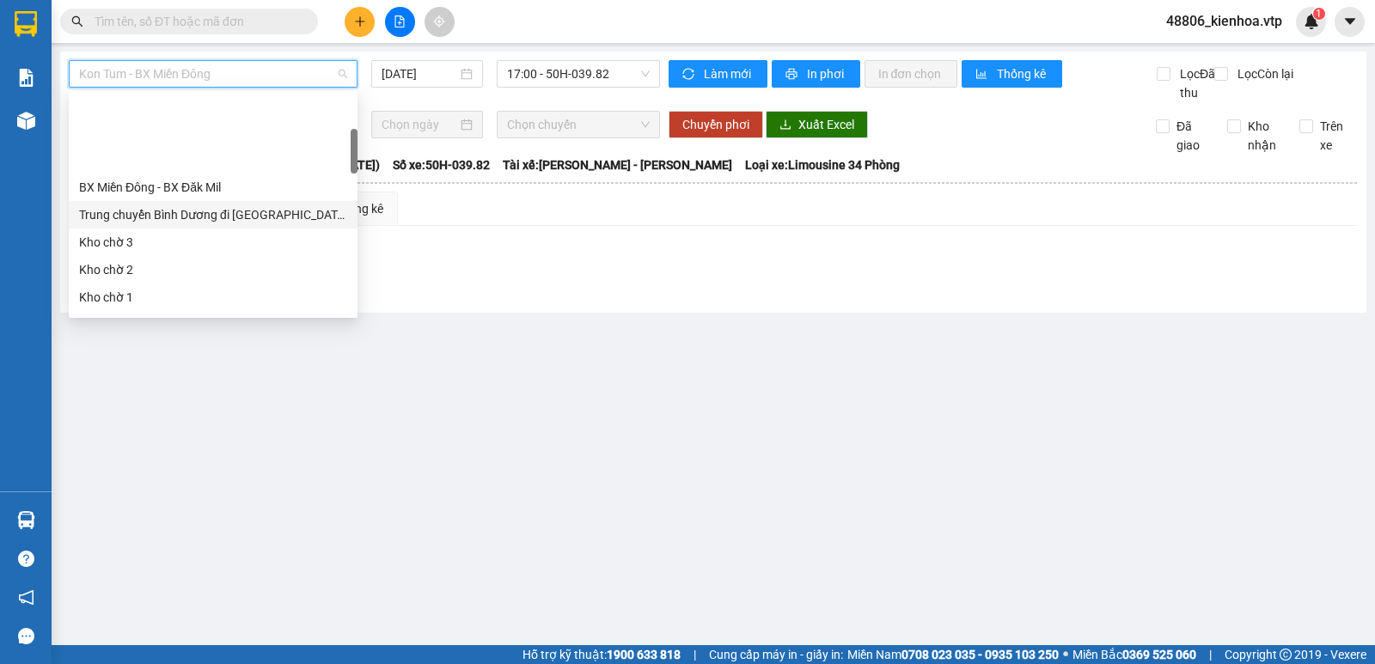
scroll to position [258, 0]
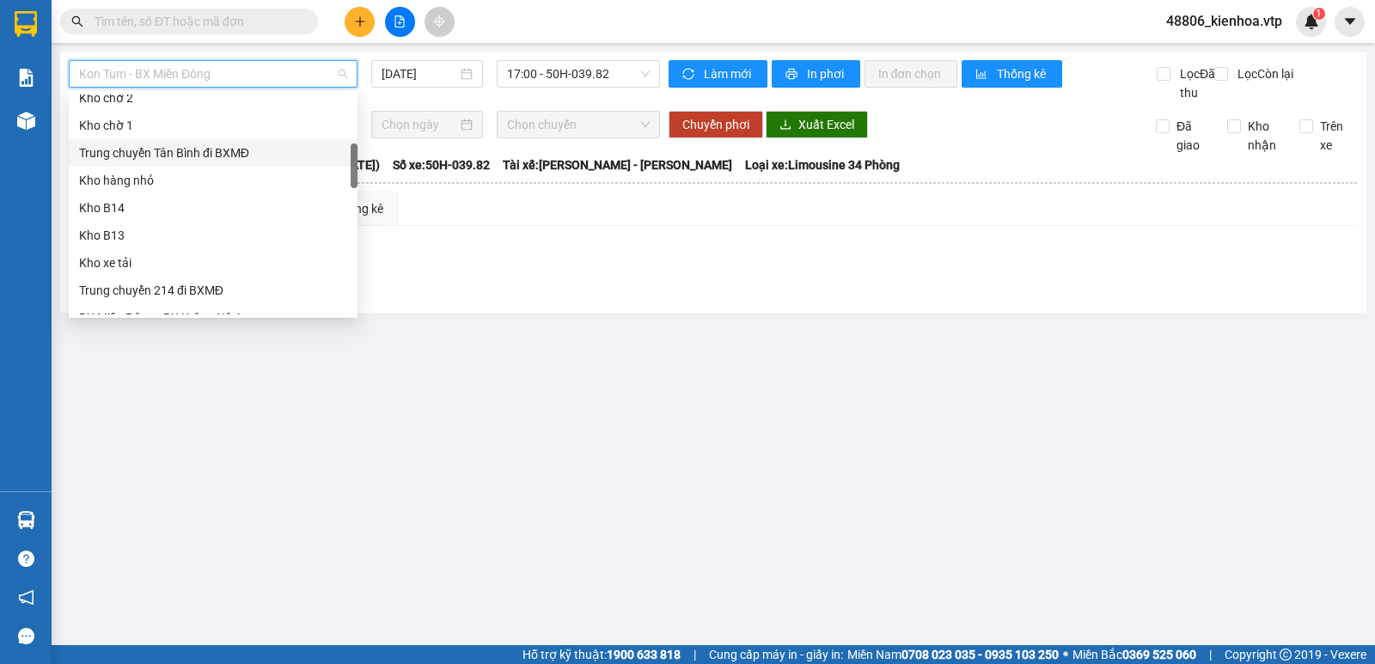
click at [211, 152] on div "Trung chuyển Tân Bình đi BXMĐ" at bounding box center [213, 152] width 268 height 19
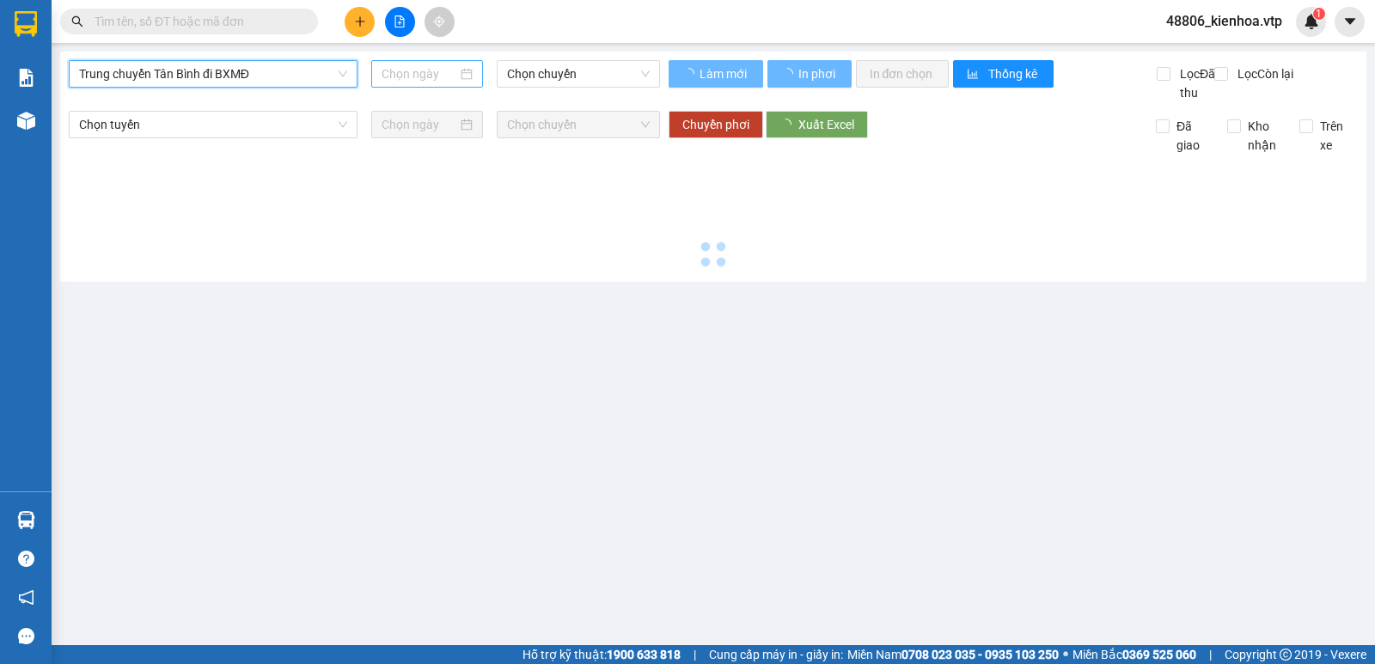
type input "[DATE]"
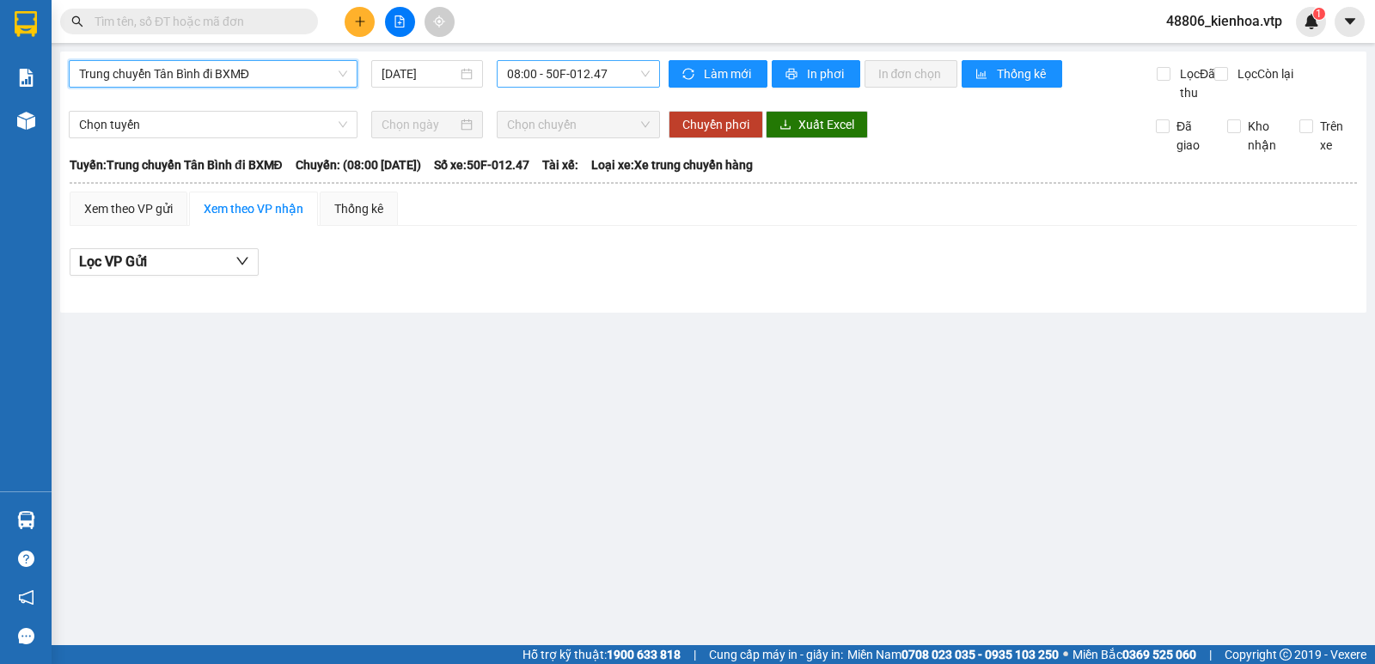
drag, startPoint x: 549, startPoint y: 78, endPoint x: 551, endPoint y: 87, distance: 8.8
click at [549, 79] on span "08:00 - 50F-012.47" at bounding box center [578, 74] width 142 height 26
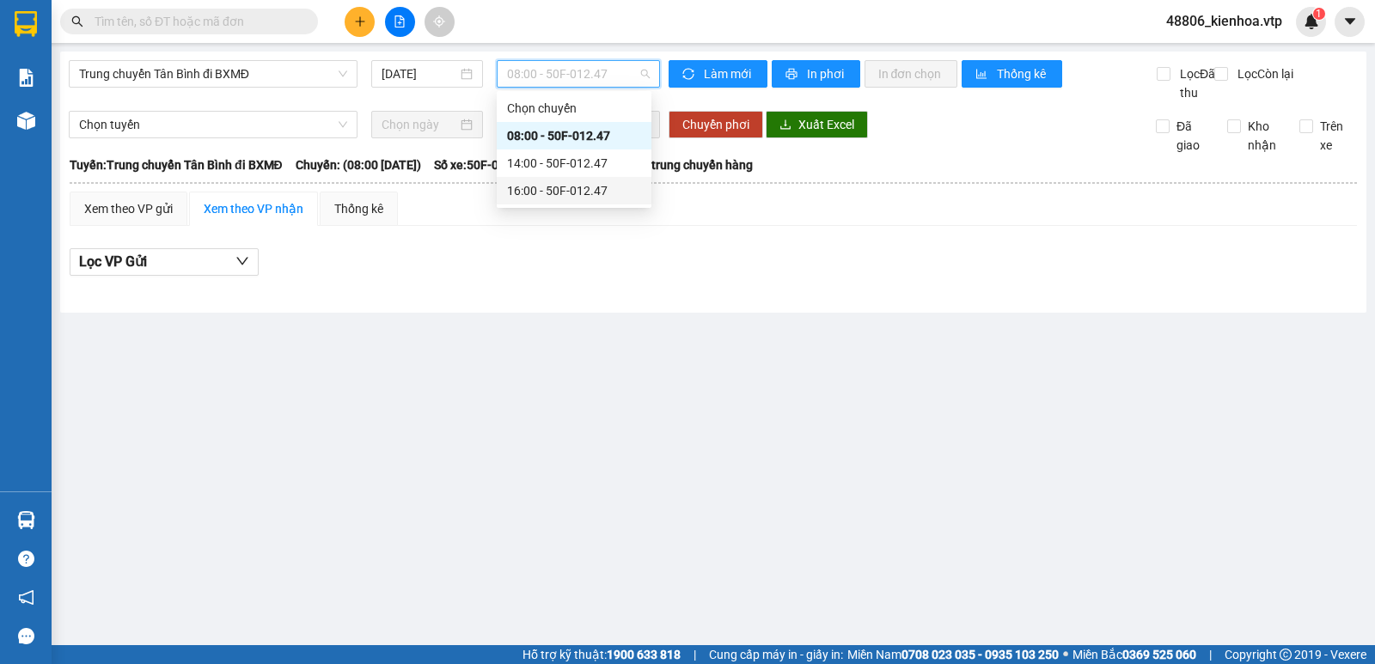
click at [557, 189] on div "16:00 - 50F-012.47" at bounding box center [574, 190] width 134 height 19
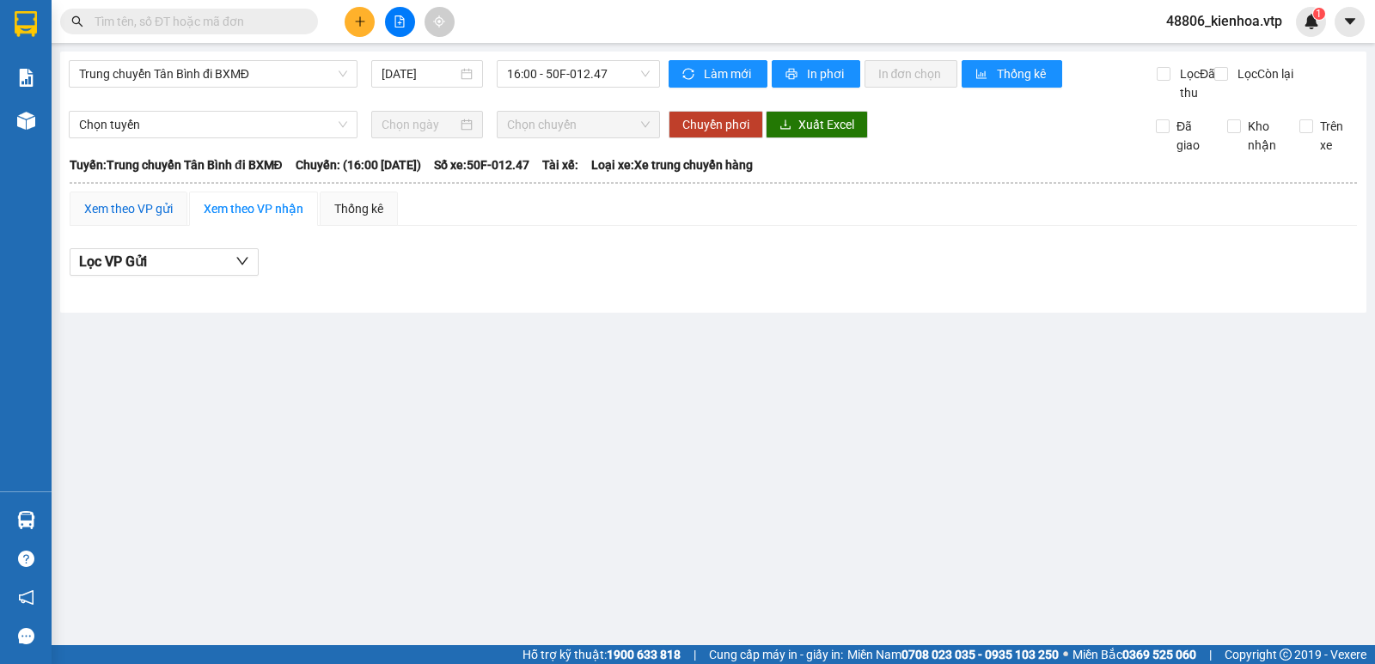
drag, startPoint x: 138, startPoint y: 223, endPoint x: 130, endPoint y: 223, distance: 8.6
click at [137, 218] on div "Xem theo VP gửi" at bounding box center [128, 208] width 88 height 19
click at [559, 83] on span "16:00 - 50F-012.47" at bounding box center [578, 74] width 142 height 26
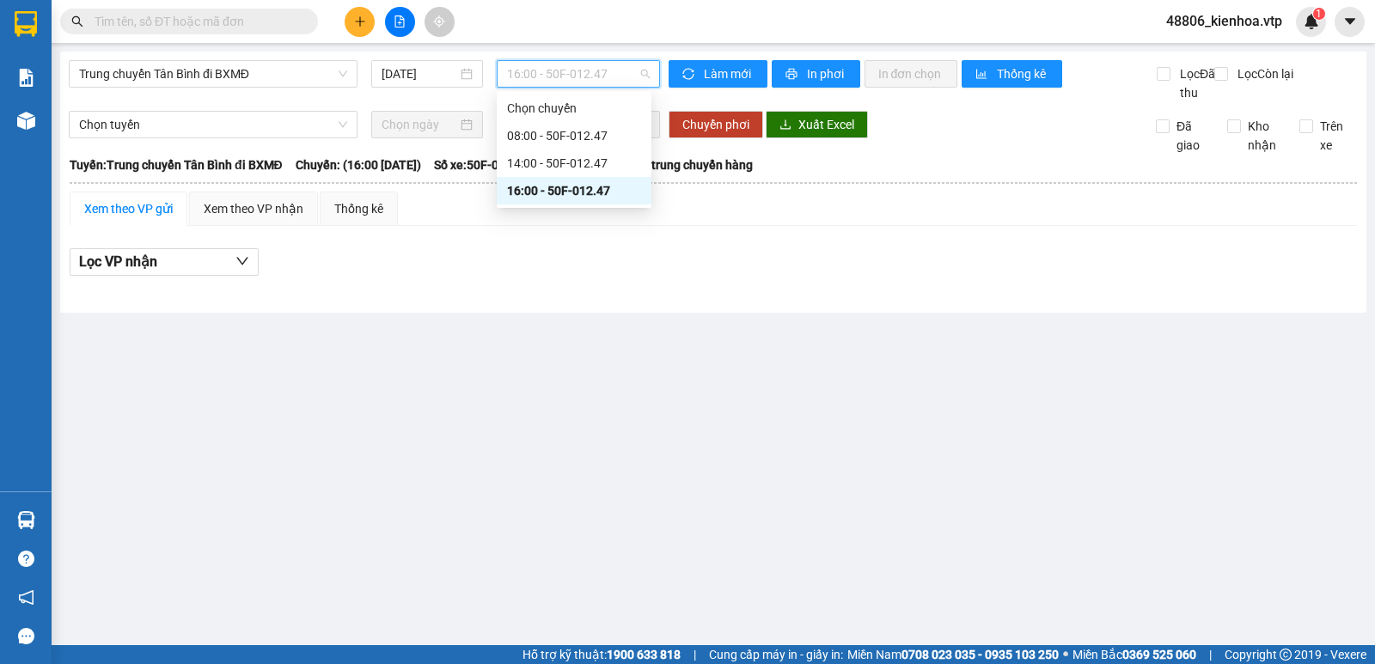
click at [554, 190] on div "16:00 - 50F-012.47" at bounding box center [574, 190] width 134 height 19
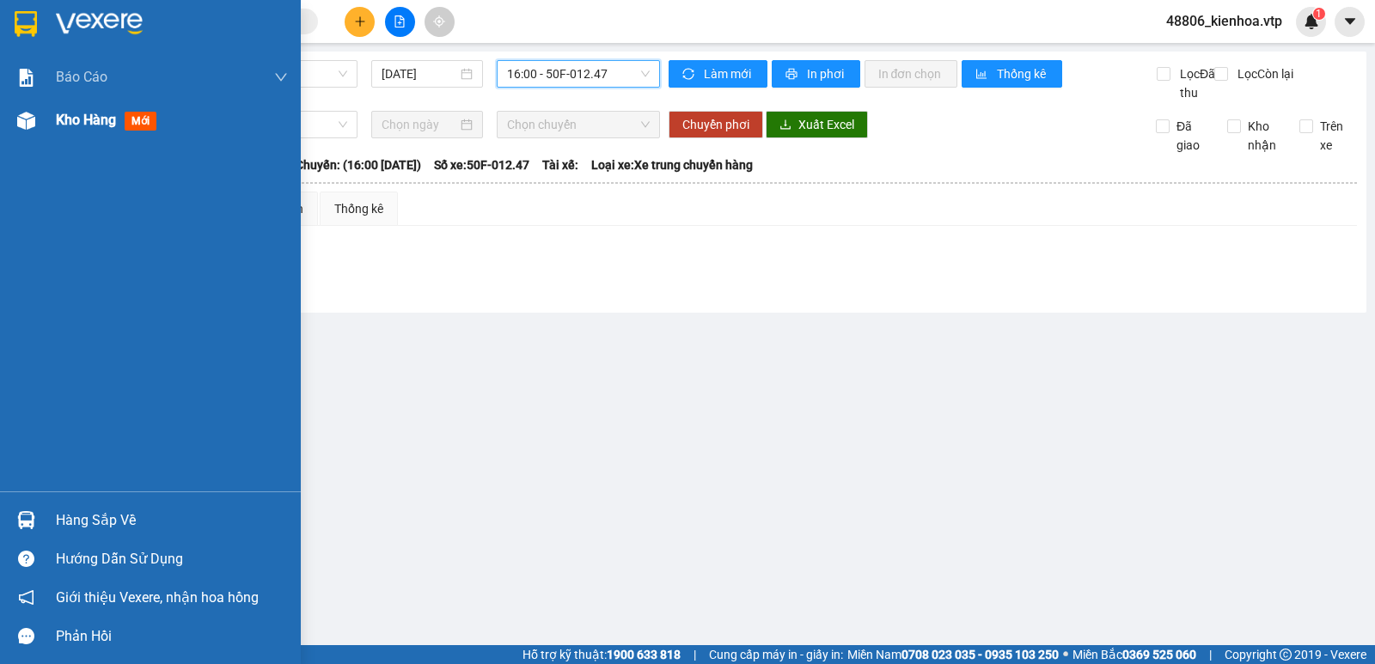
click at [112, 116] on span "Kho hàng" at bounding box center [86, 120] width 60 height 16
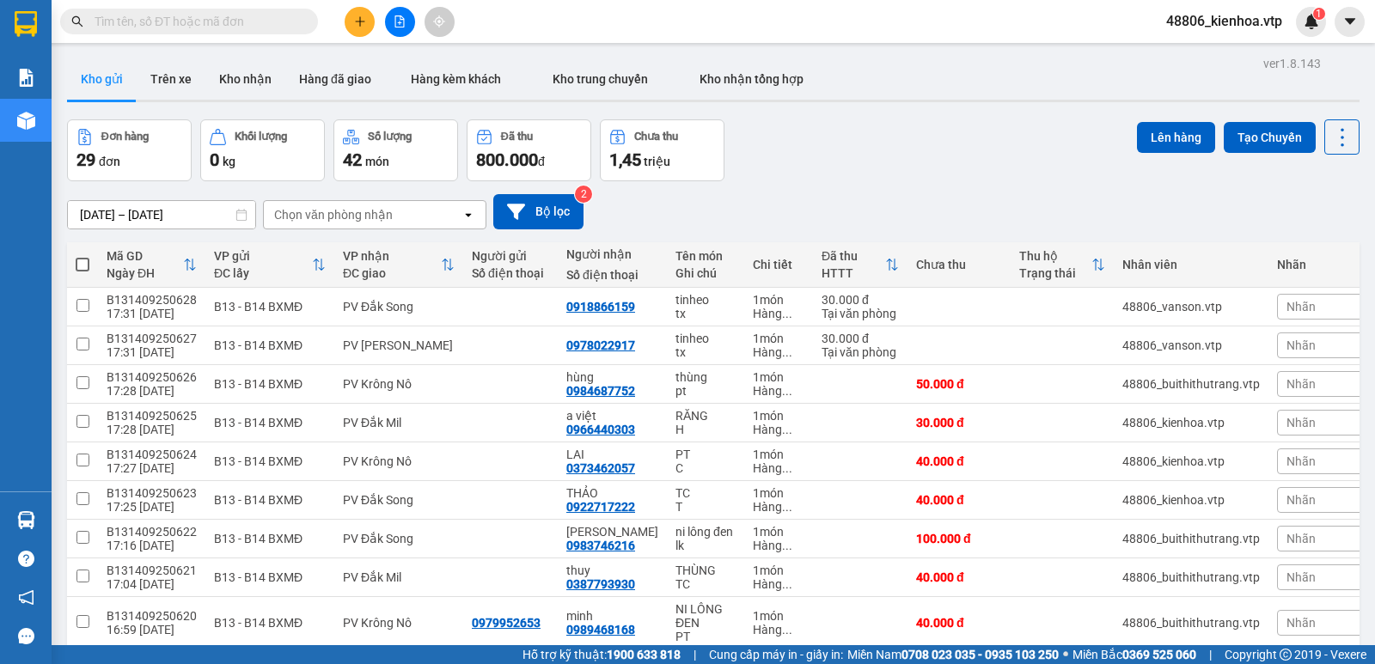
click at [423, 209] on div "Chọn văn phòng nhận" at bounding box center [363, 214] width 198 height 27
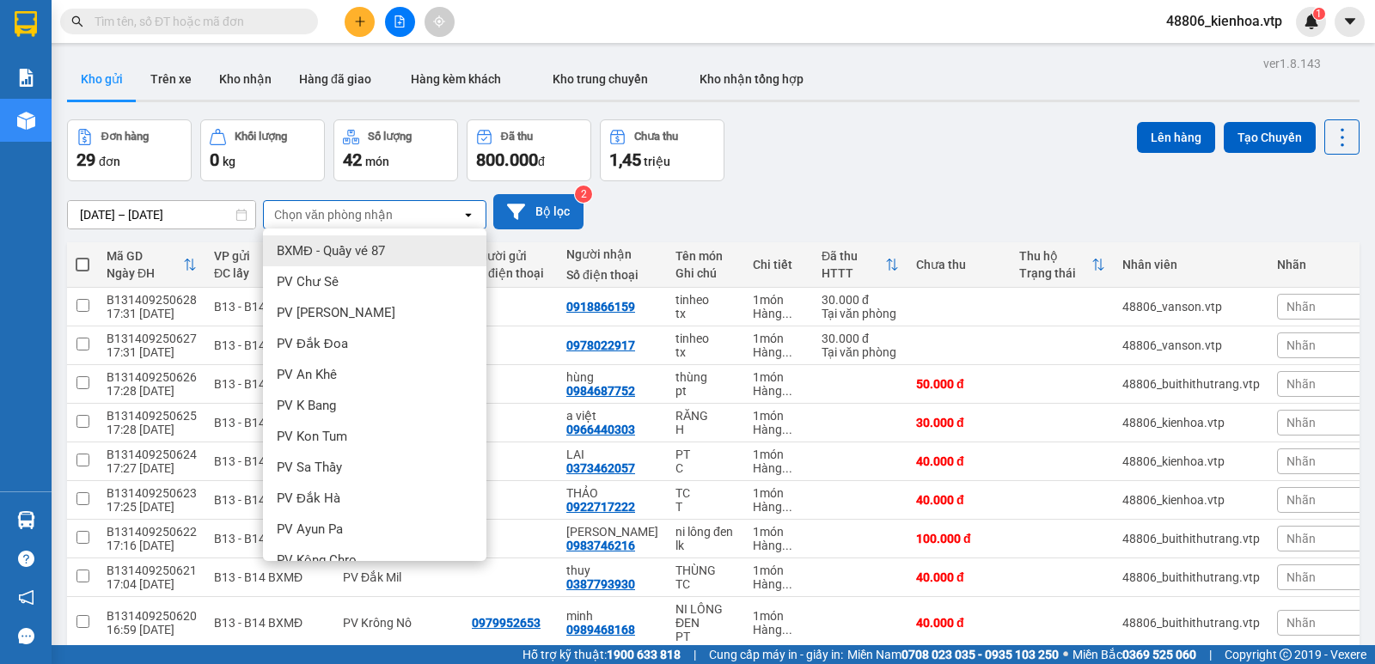
click at [531, 205] on button "Bộ lọc" at bounding box center [538, 211] width 90 height 35
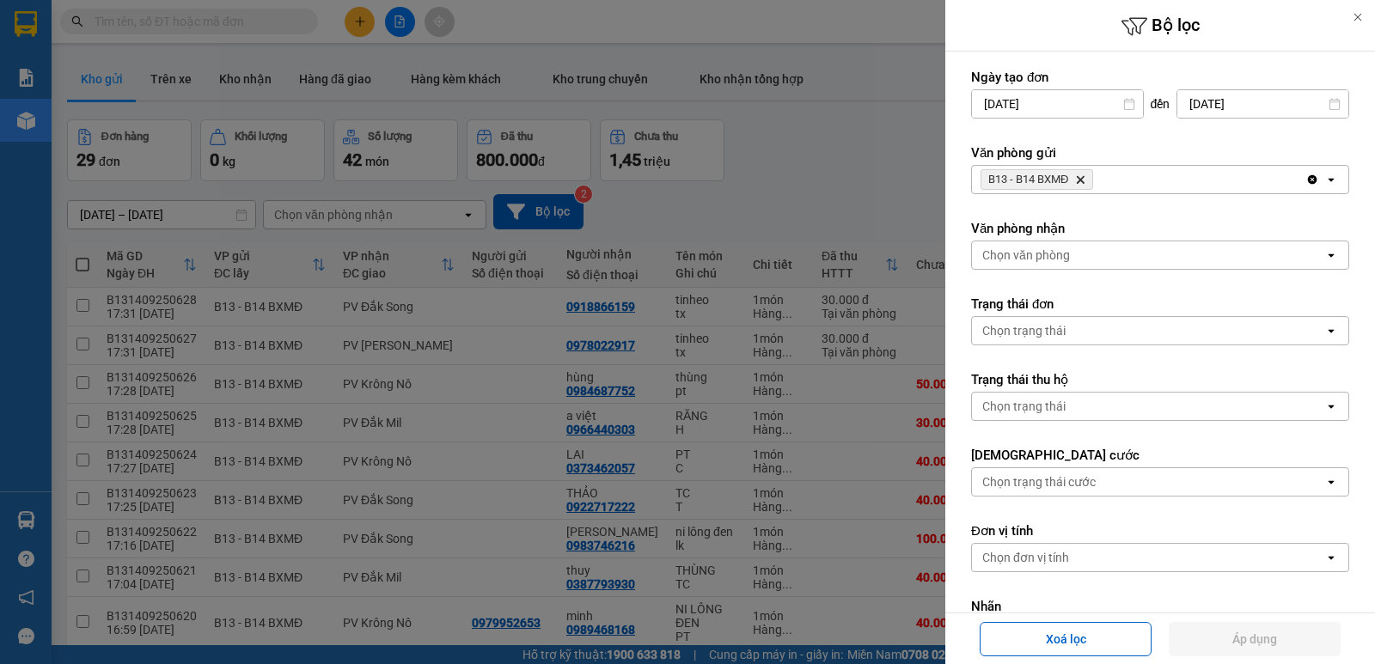
click at [1279, 146] on label "Văn phòng gửi" at bounding box center [1160, 152] width 378 height 17
drag, startPoint x: 420, startPoint y: 198, endPoint x: 419, endPoint y: 216, distance: 18.1
click at [419, 216] on div at bounding box center [687, 332] width 1375 height 664
